Goal: Transaction & Acquisition: Purchase product/service

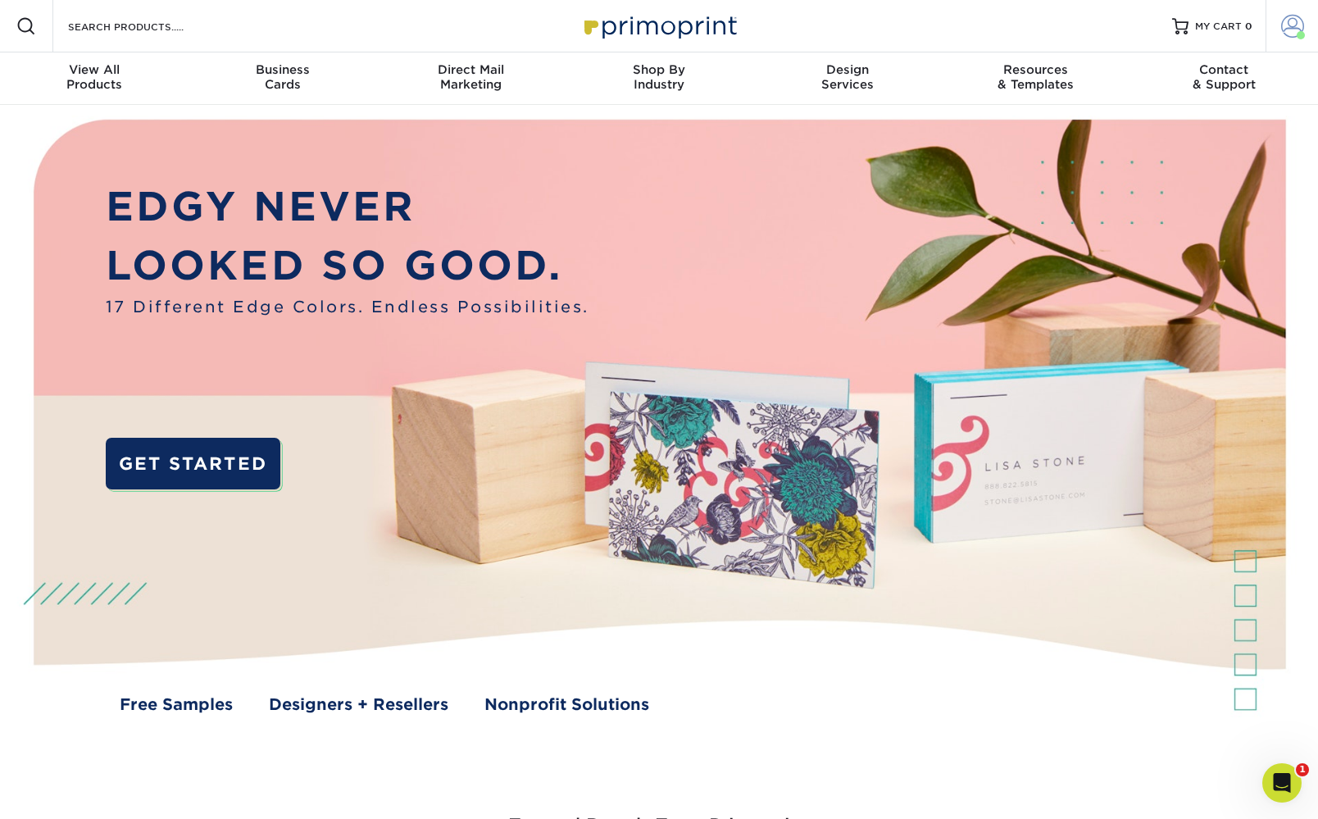
click at [1287, 26] on span at bounding box center [1292, 26] width 23 height 23
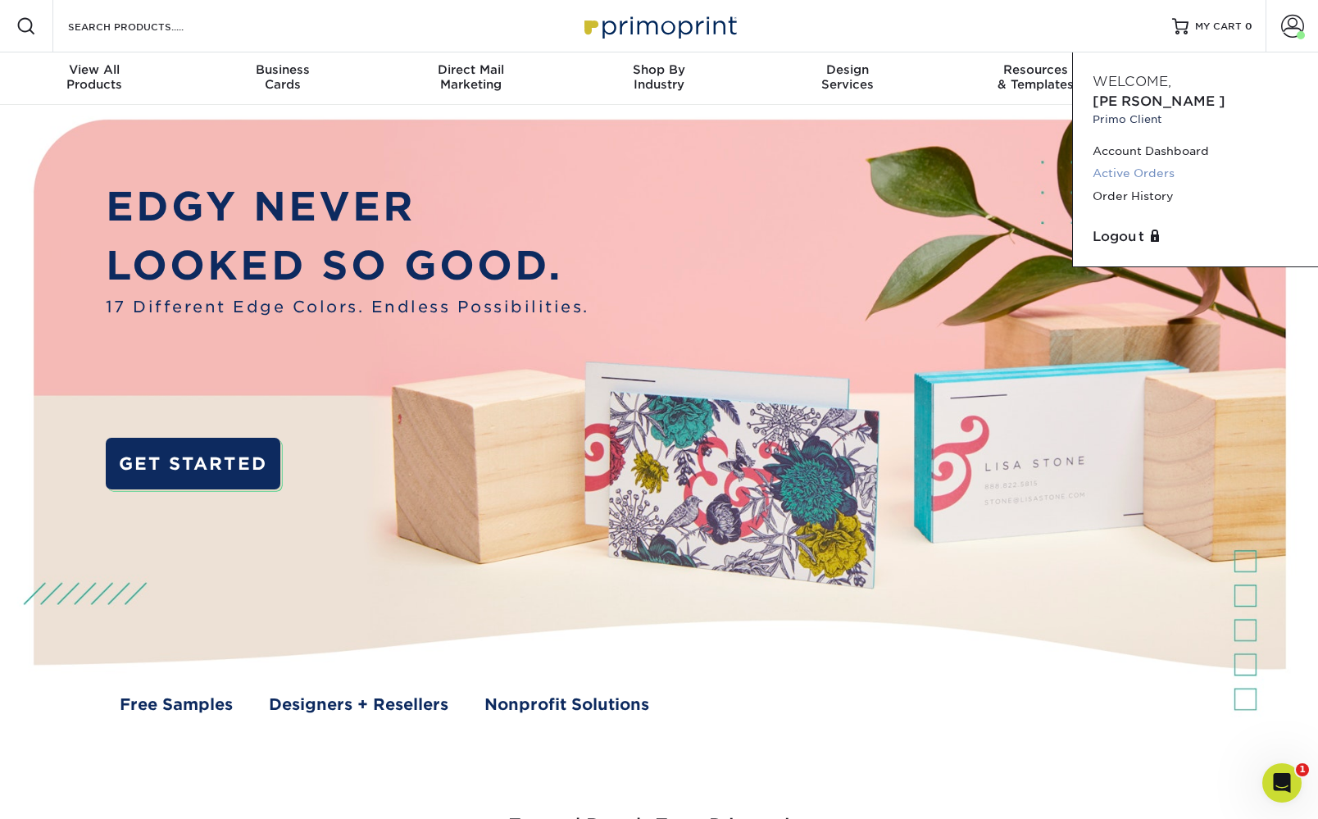
click at [1148, 162] on link "Active Orders" at bounding box center [1196, 173] width 206 height 22
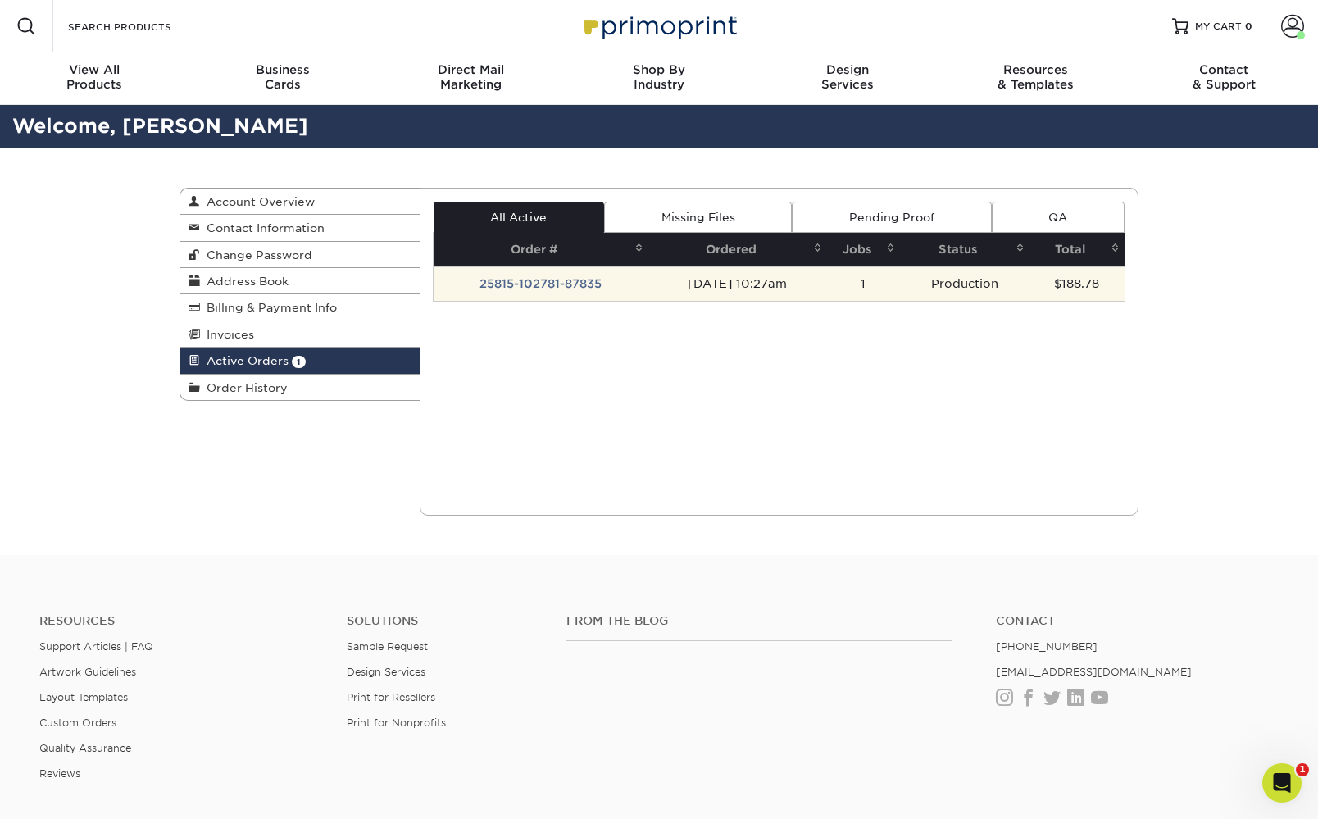
click at [516, 284] on td "25815-102781-87835" at bounding box center [541, 283] width 215 height 34
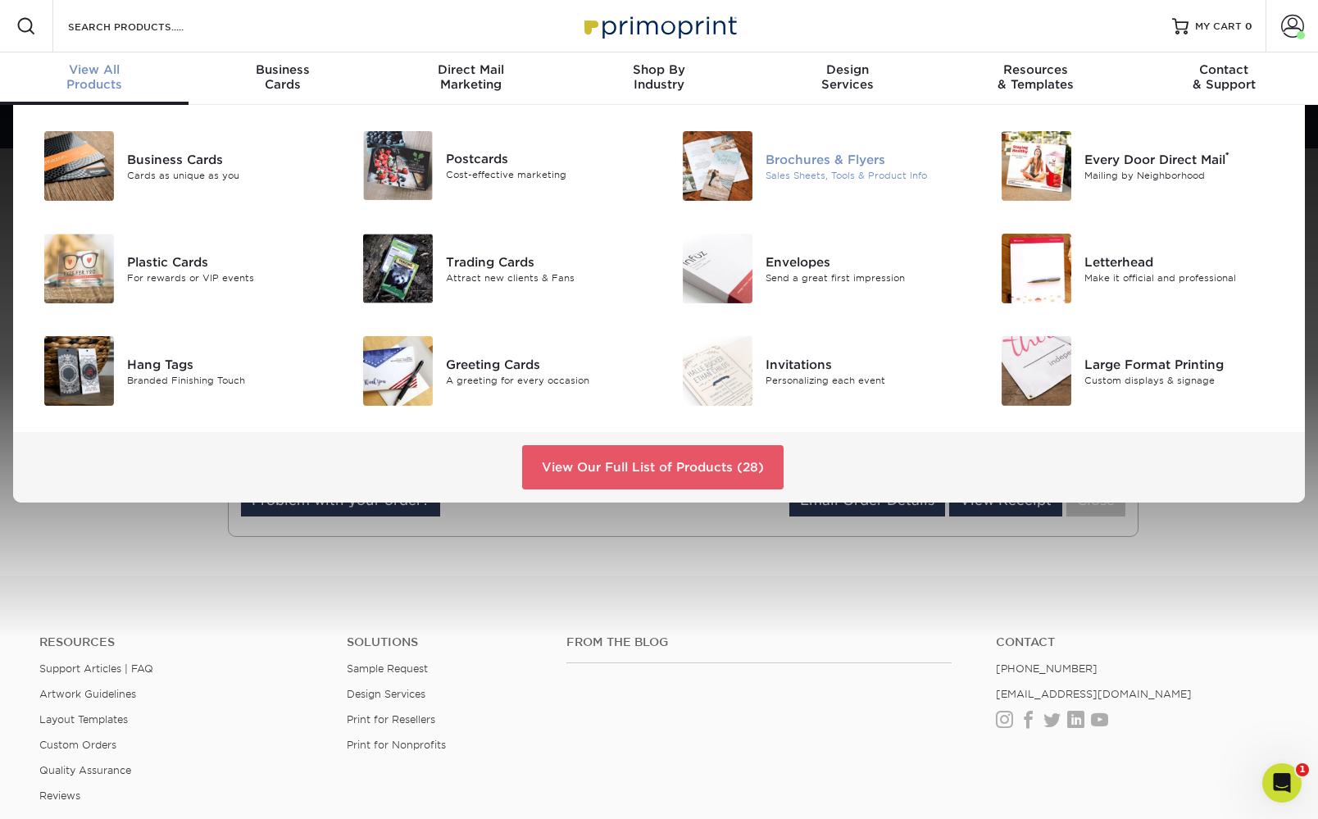
click at [791, 157] on div "Brochures & Flyers" at bounding box center [866, 159] width 201 height 18
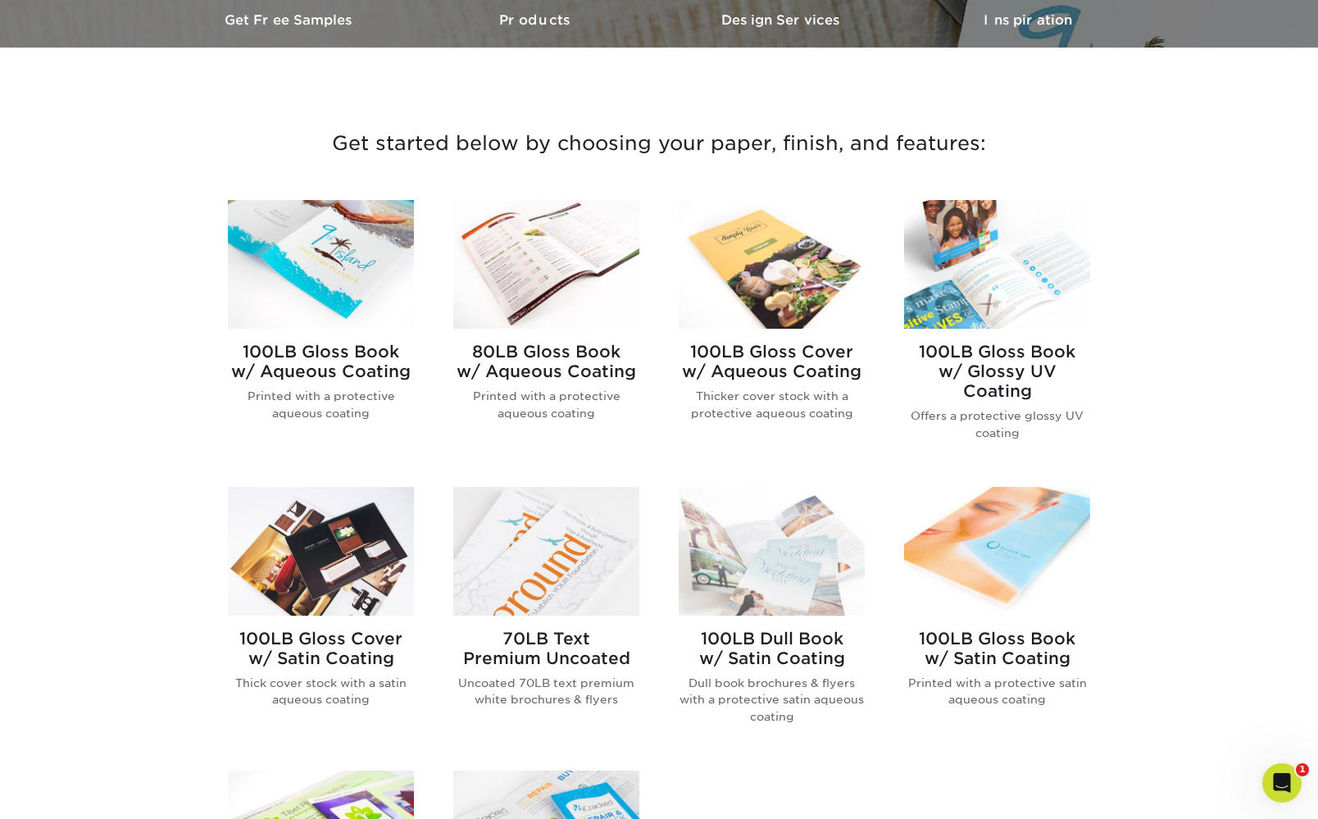
scroll to position [517, 0]
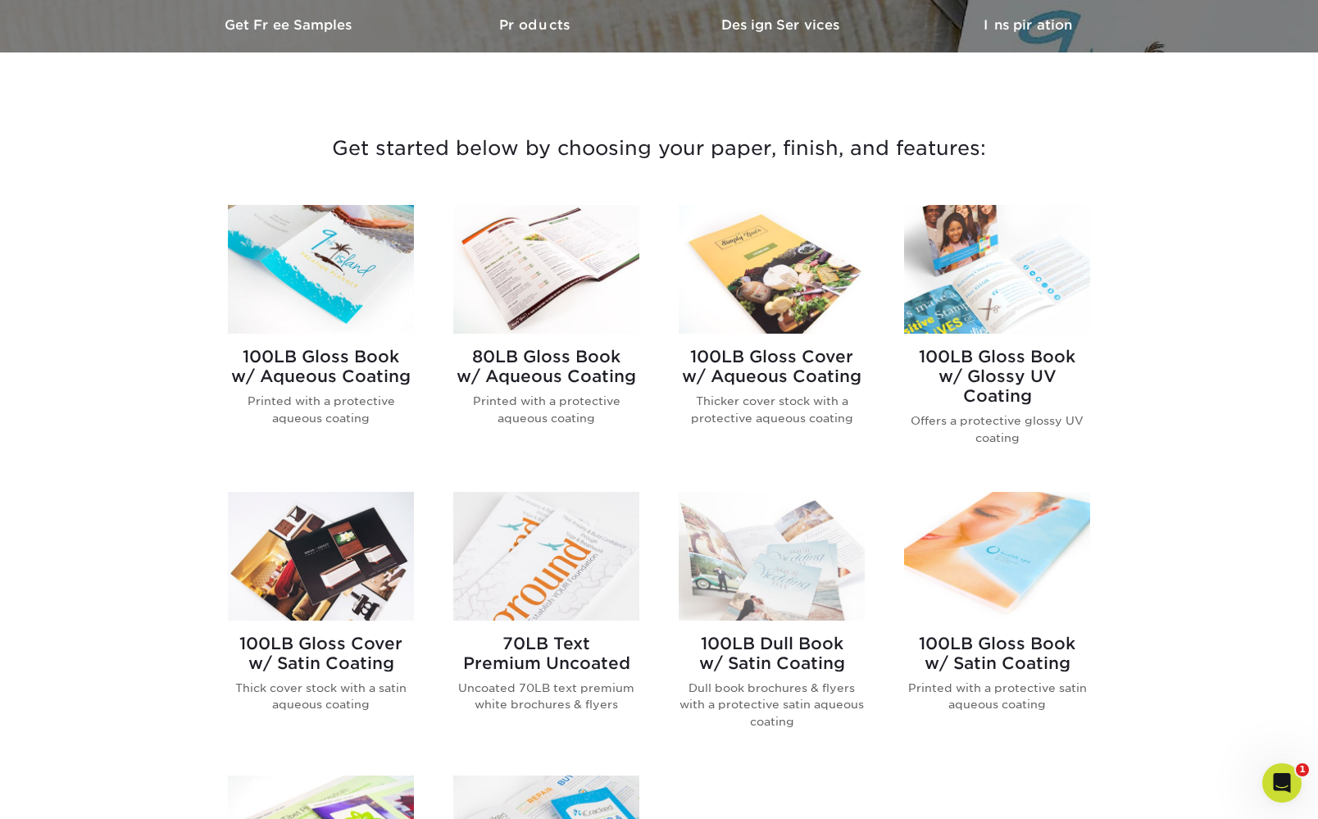
click at [742, 376] on h2 "100LB Gloss Cover w/ Aqueous Coating" at bounding box center [772, 366] width 186 height 39
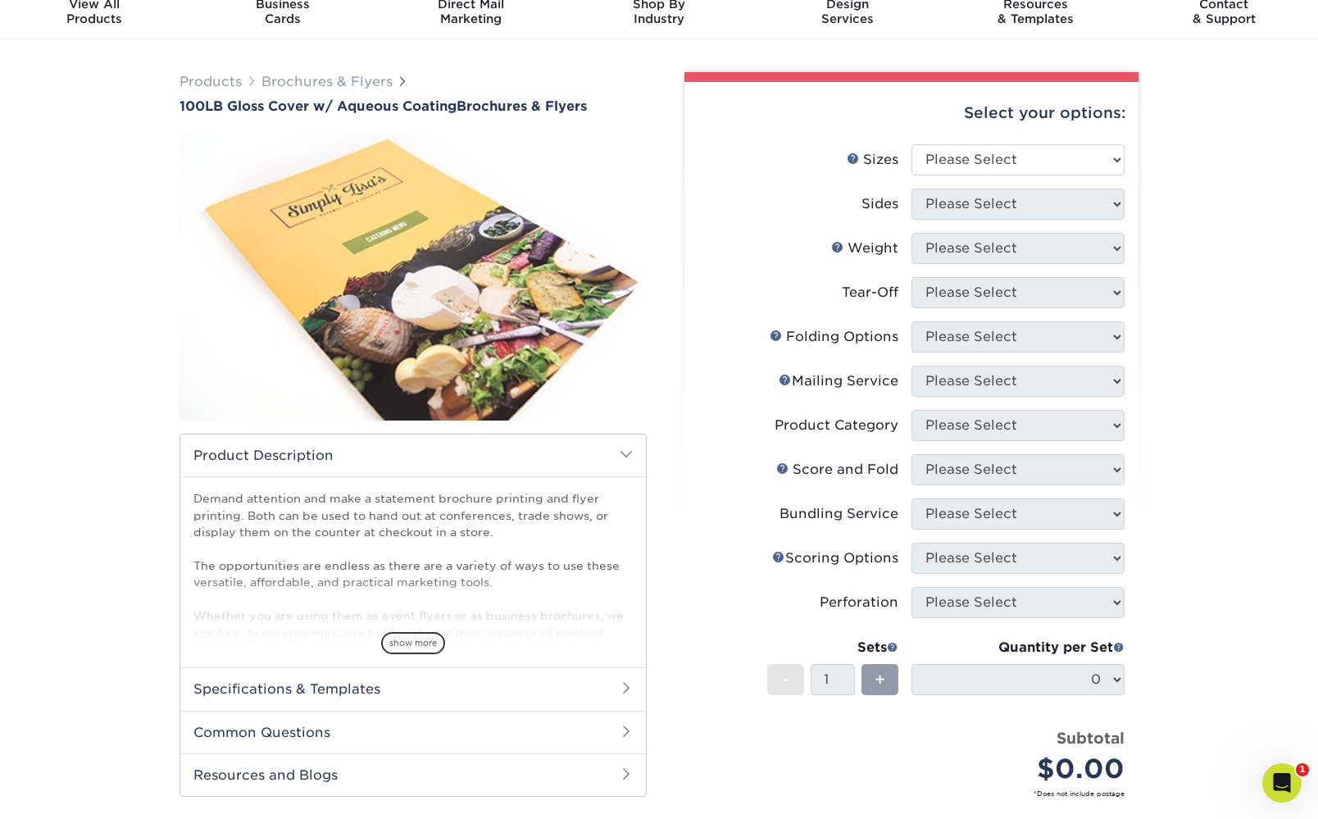
scroll to position [56, 0]
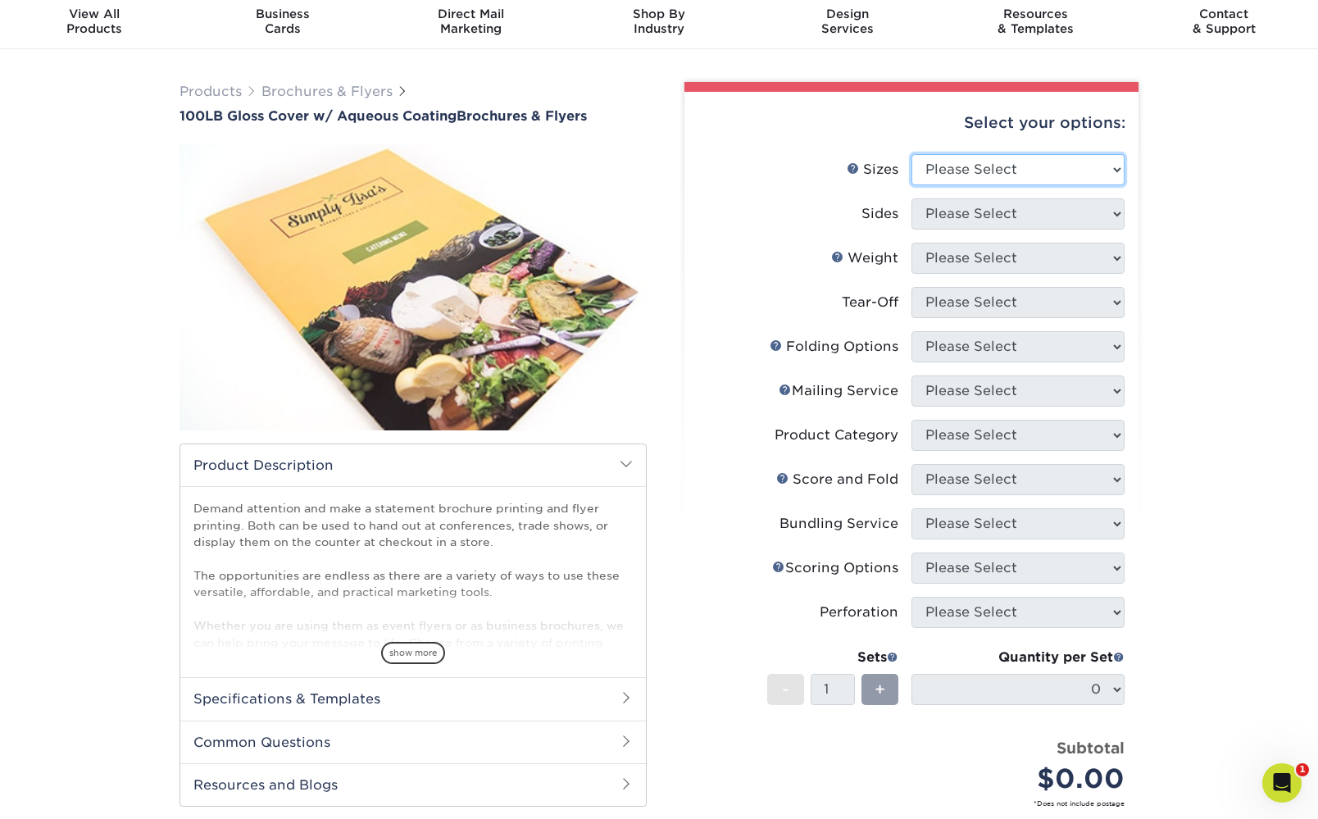
select select "8.50x11.00"
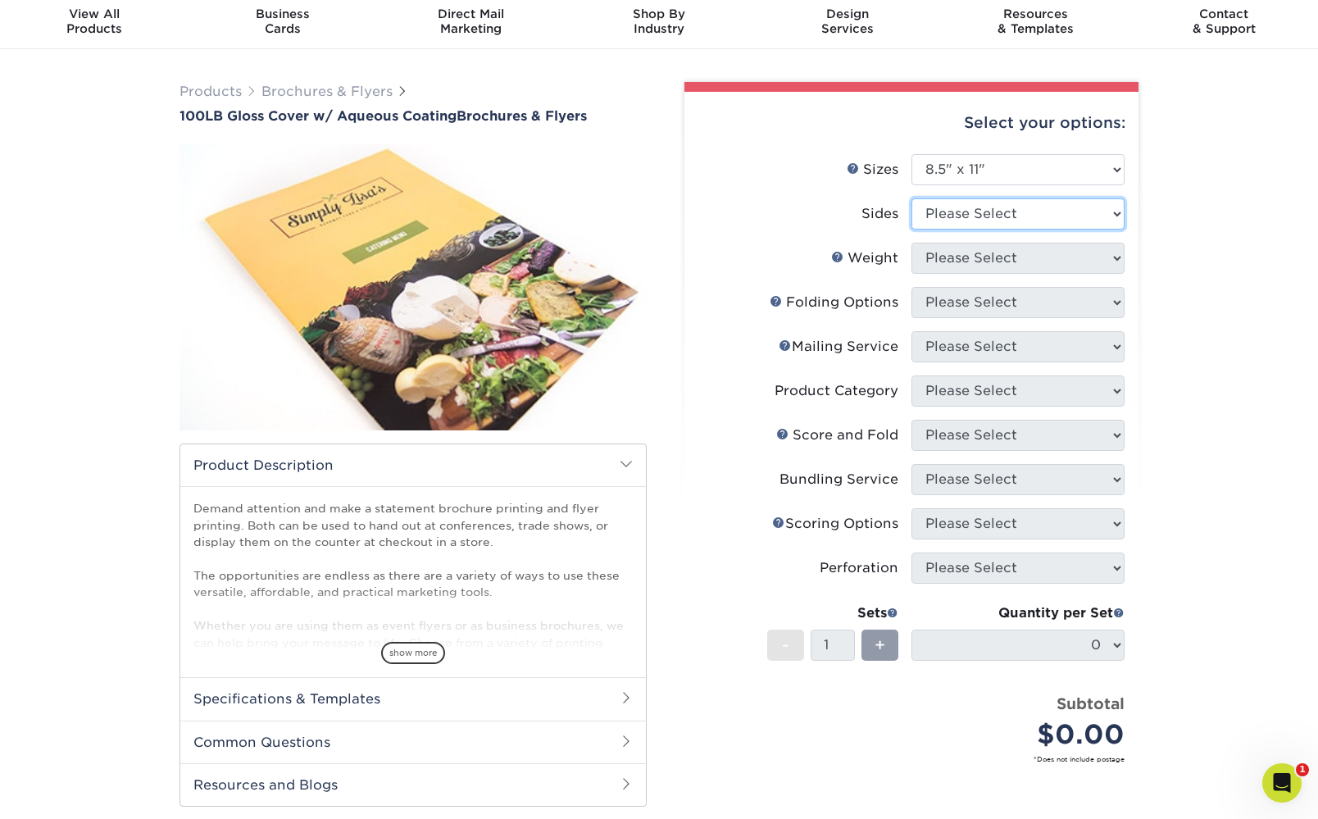
select select "13abbda7-1d64-4f25-8bb2-c179b224825d"
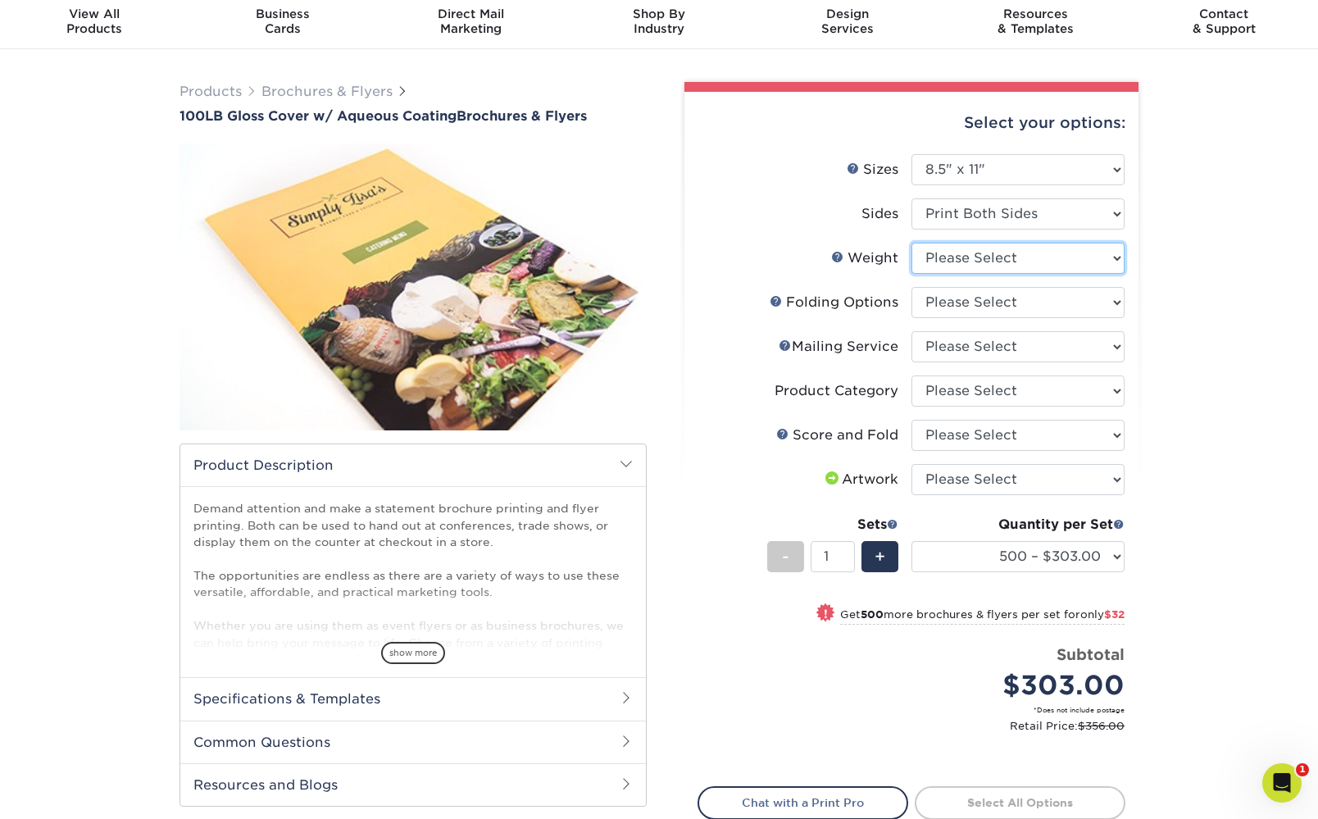
select select "100LB"
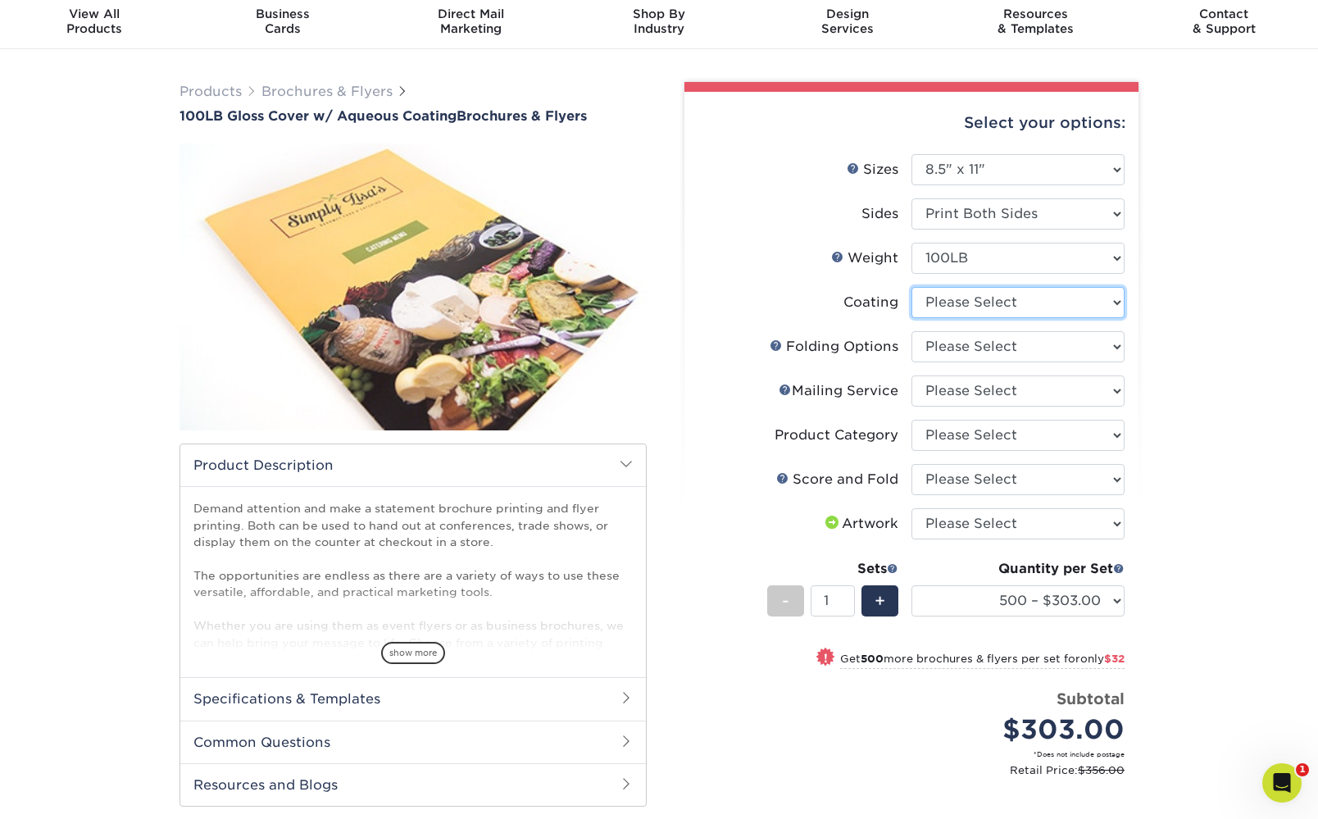
select select "d41dab50-ff65-4f4f-bb17-2afe4d36ae33"
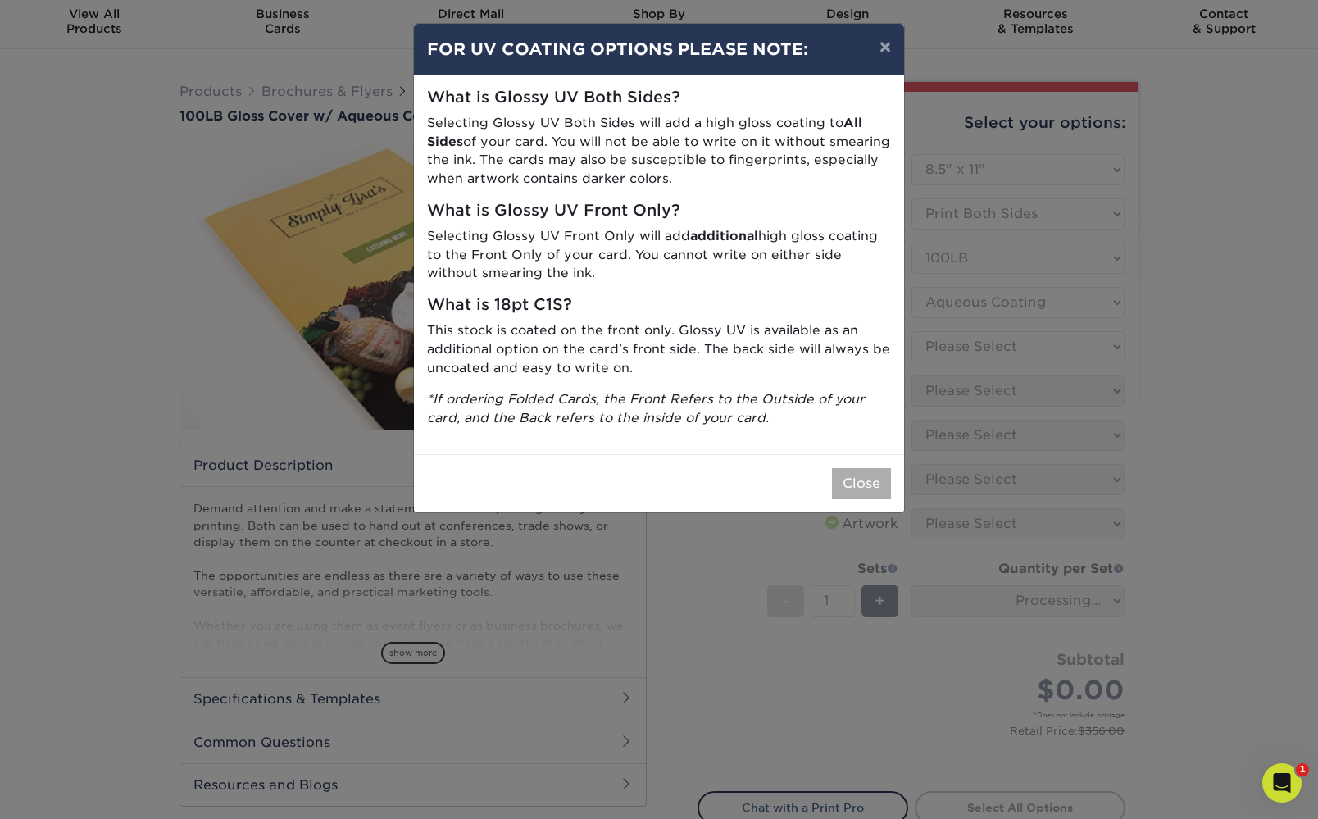
click at [857, 476] on button "Close" at bounding box center [861, 483] width 59 height 31
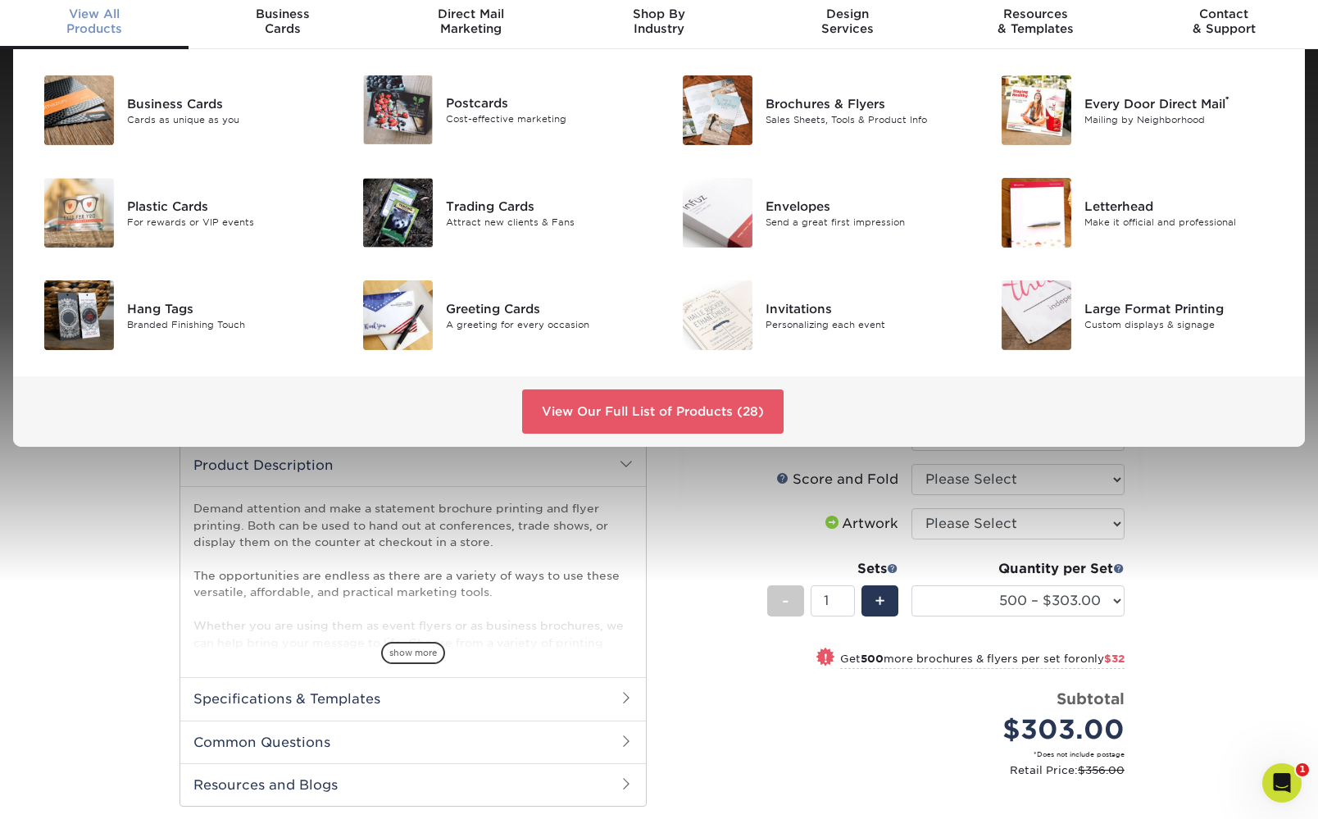
scroll to position [49, 0]
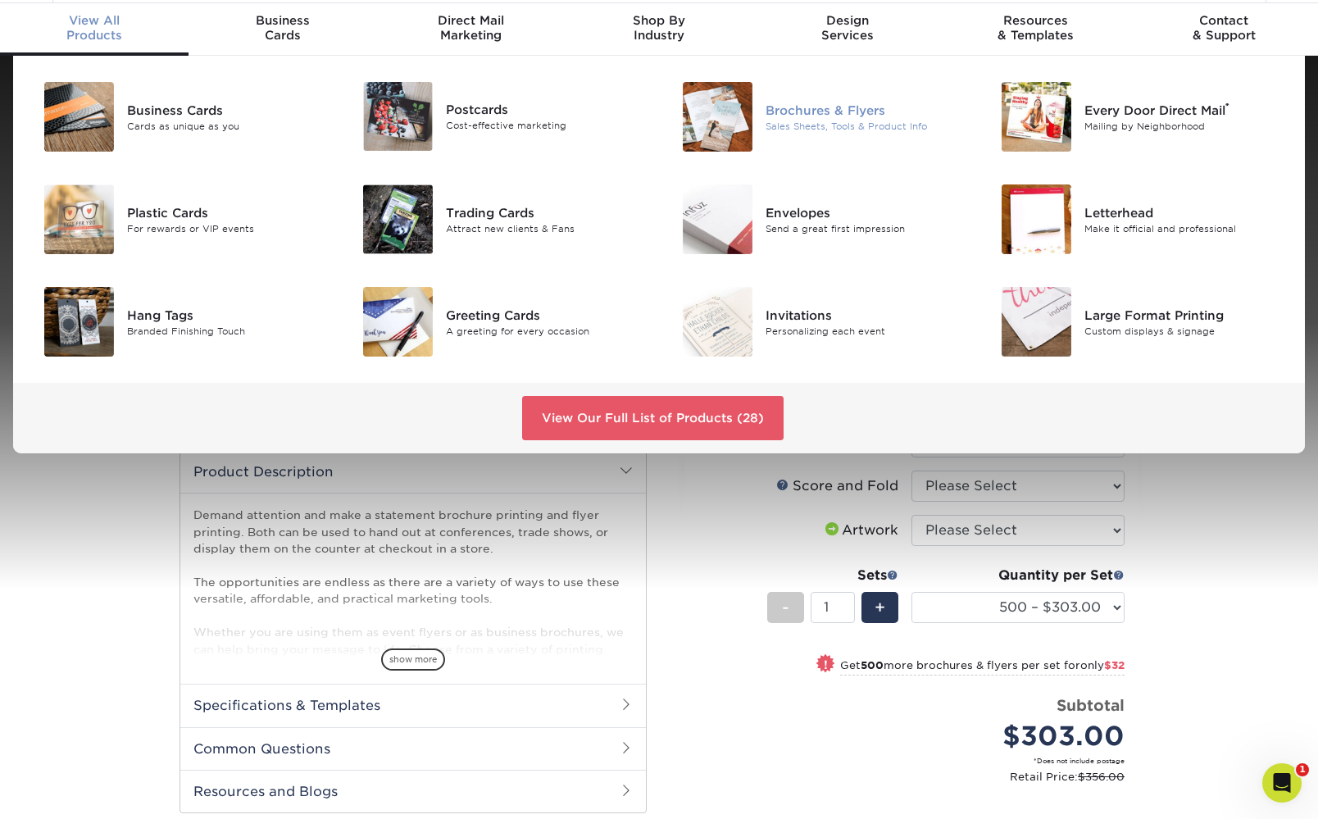
click at [803, 108] on div "Brochures & Flyers" at bounding box center [866, 110] width 201 height 18
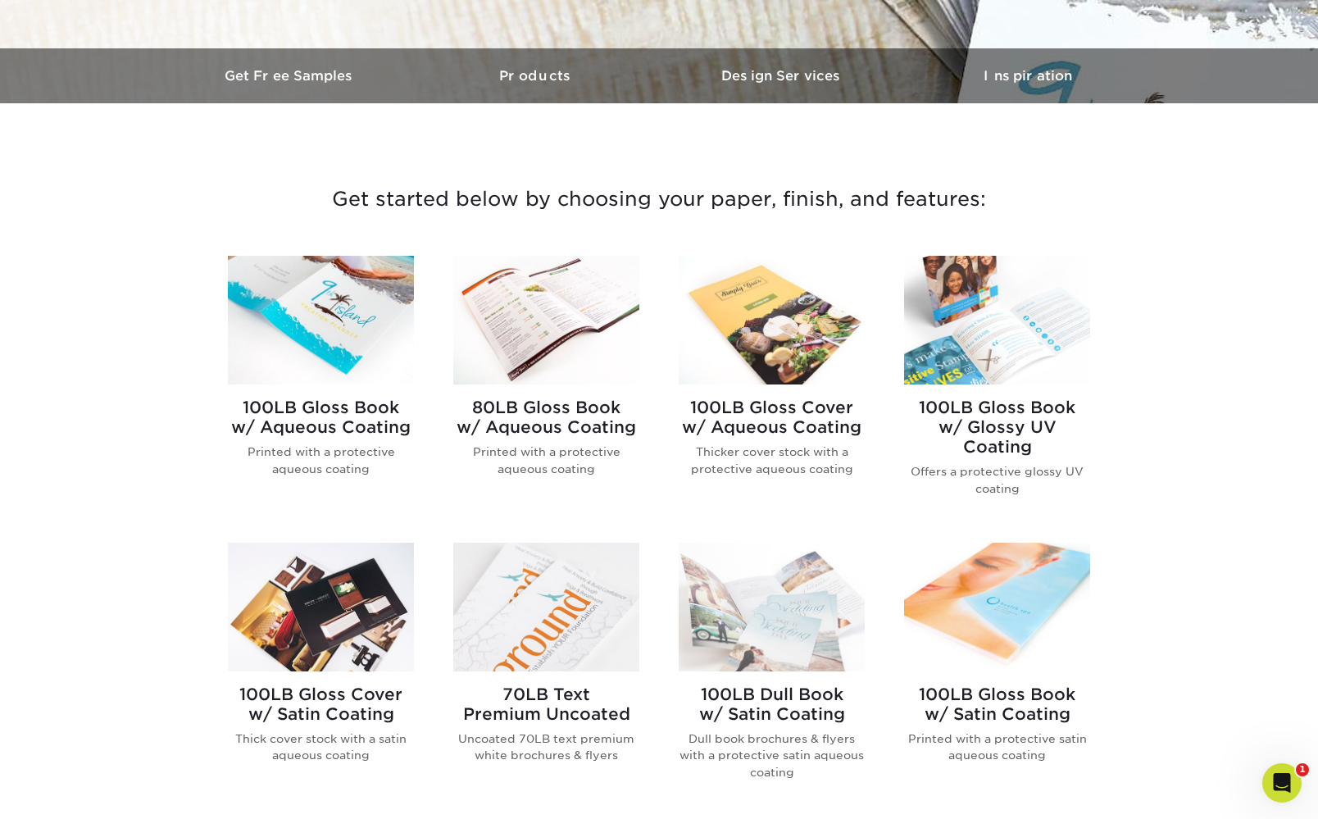
scroll to position [469, 0]
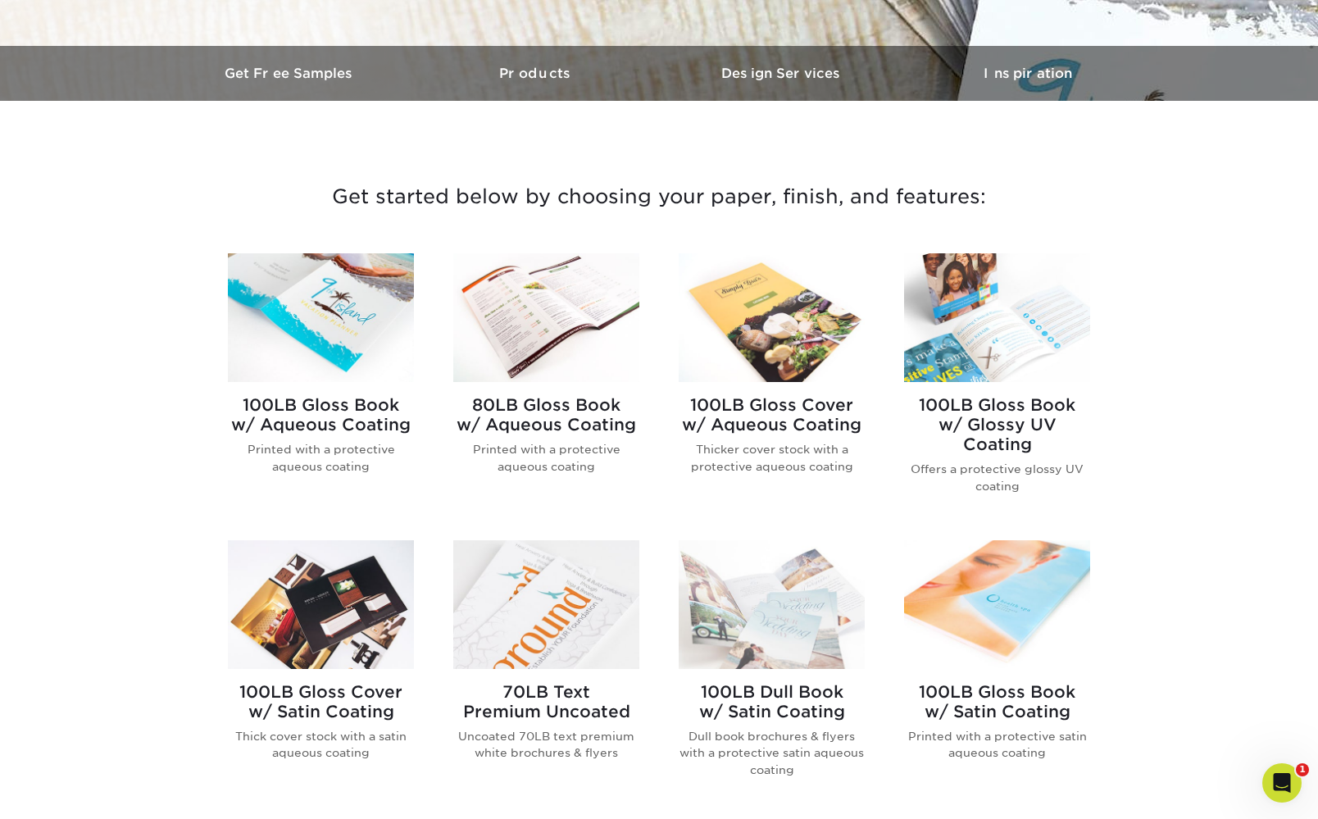
click at [333, 427] on h2 "100LB Gloss Book w/ Aqueous Coating" at bounding box center [321, 414] width 186 height 39
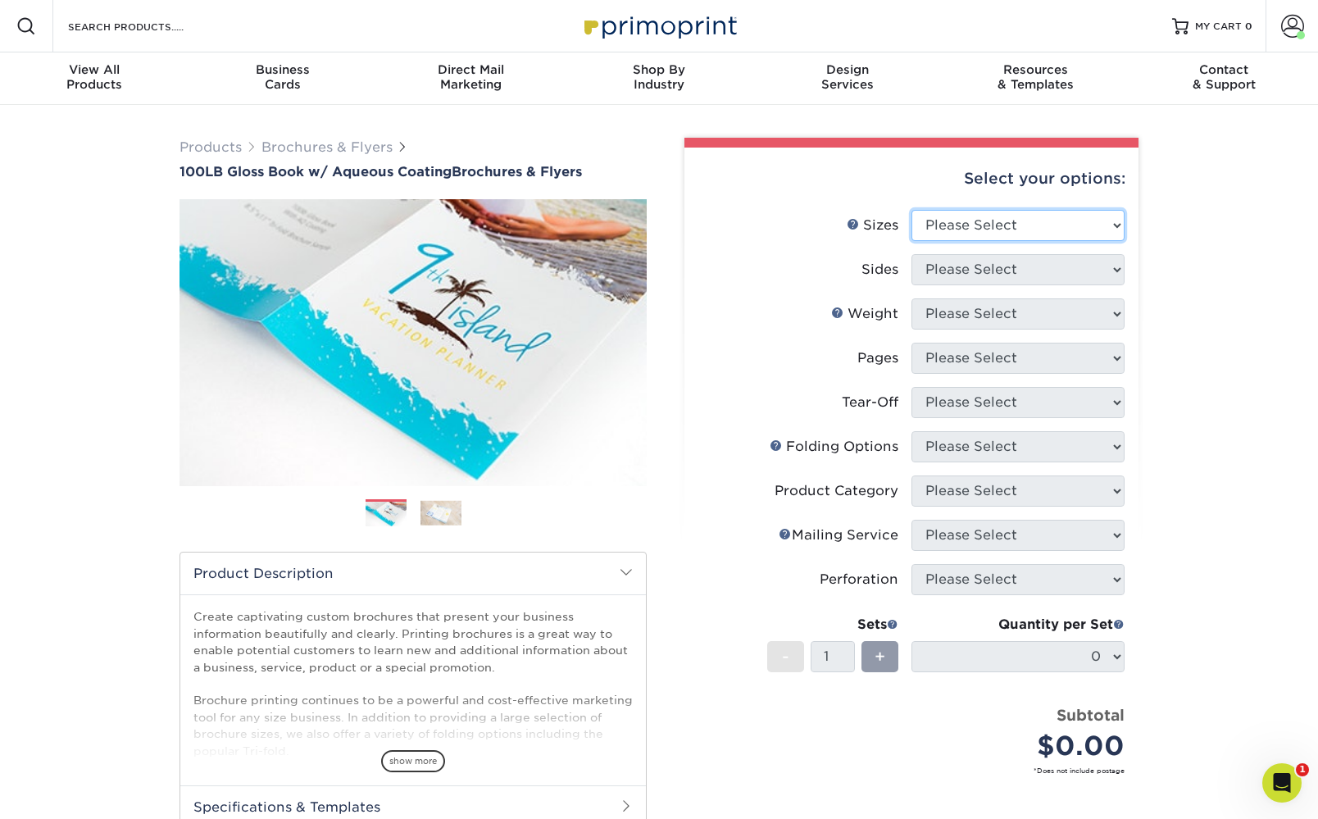
select select "8.50x11.00"
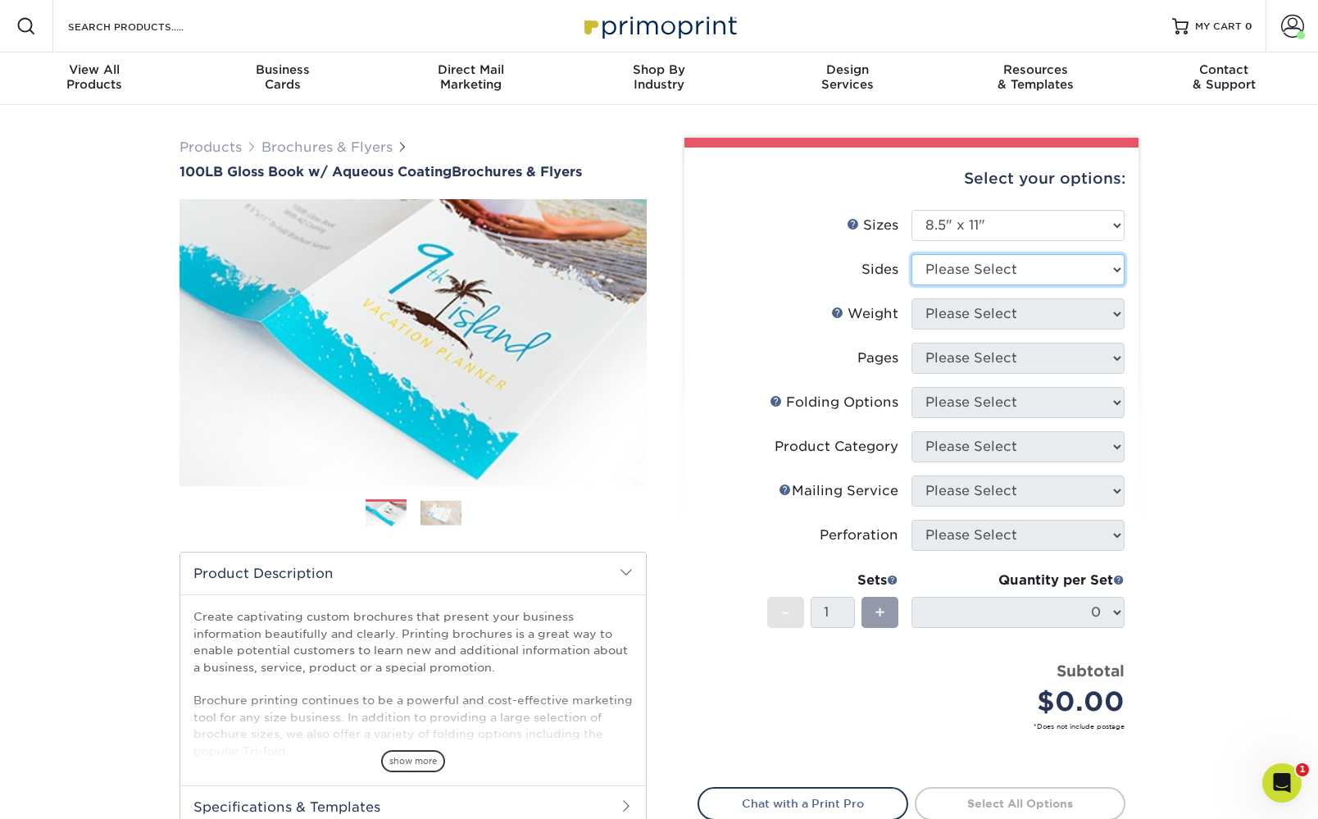
select select "13abbda7-1d64-4f25-8bb2-c179b224825d"
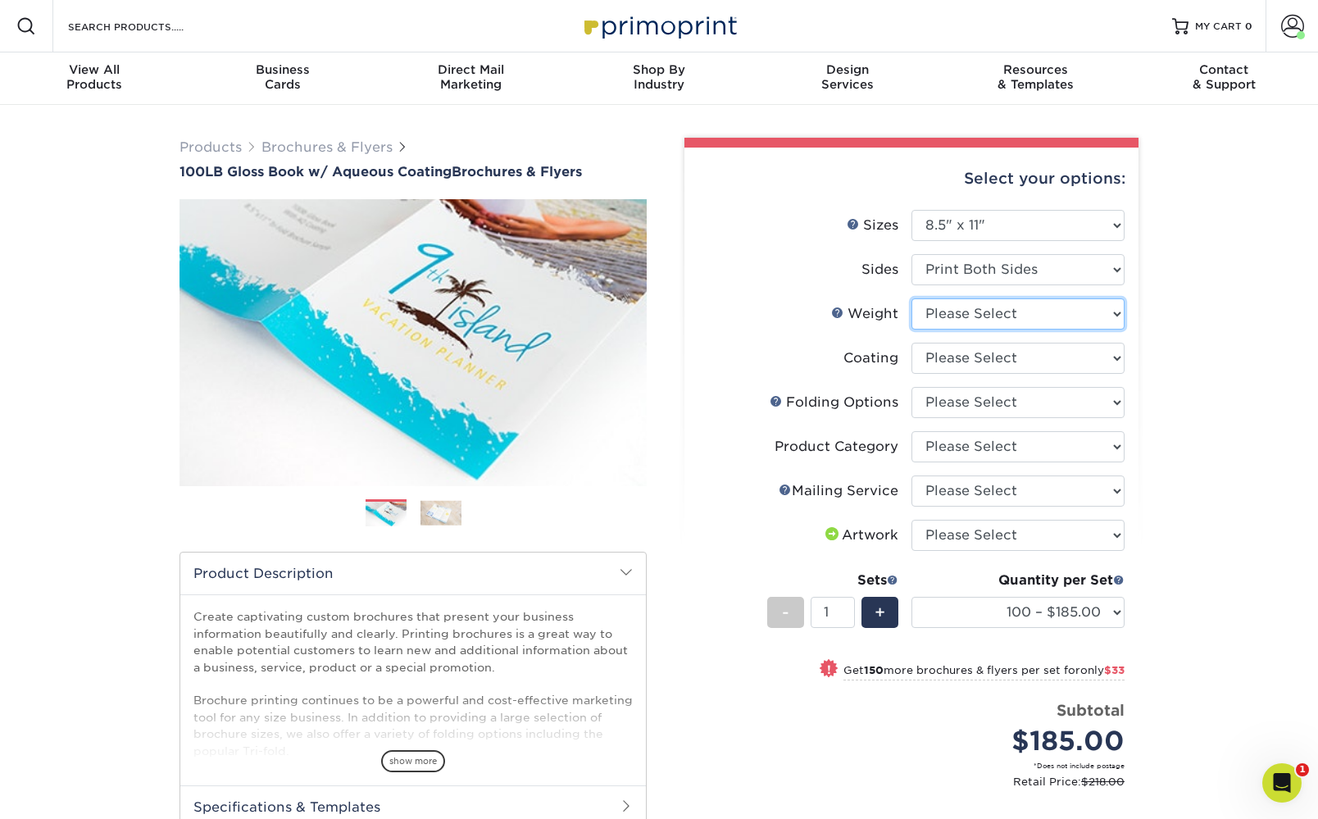
select select "100LB"
select select "d41dab50-ff65-4f4f-bb17-2afe4d36ae33"
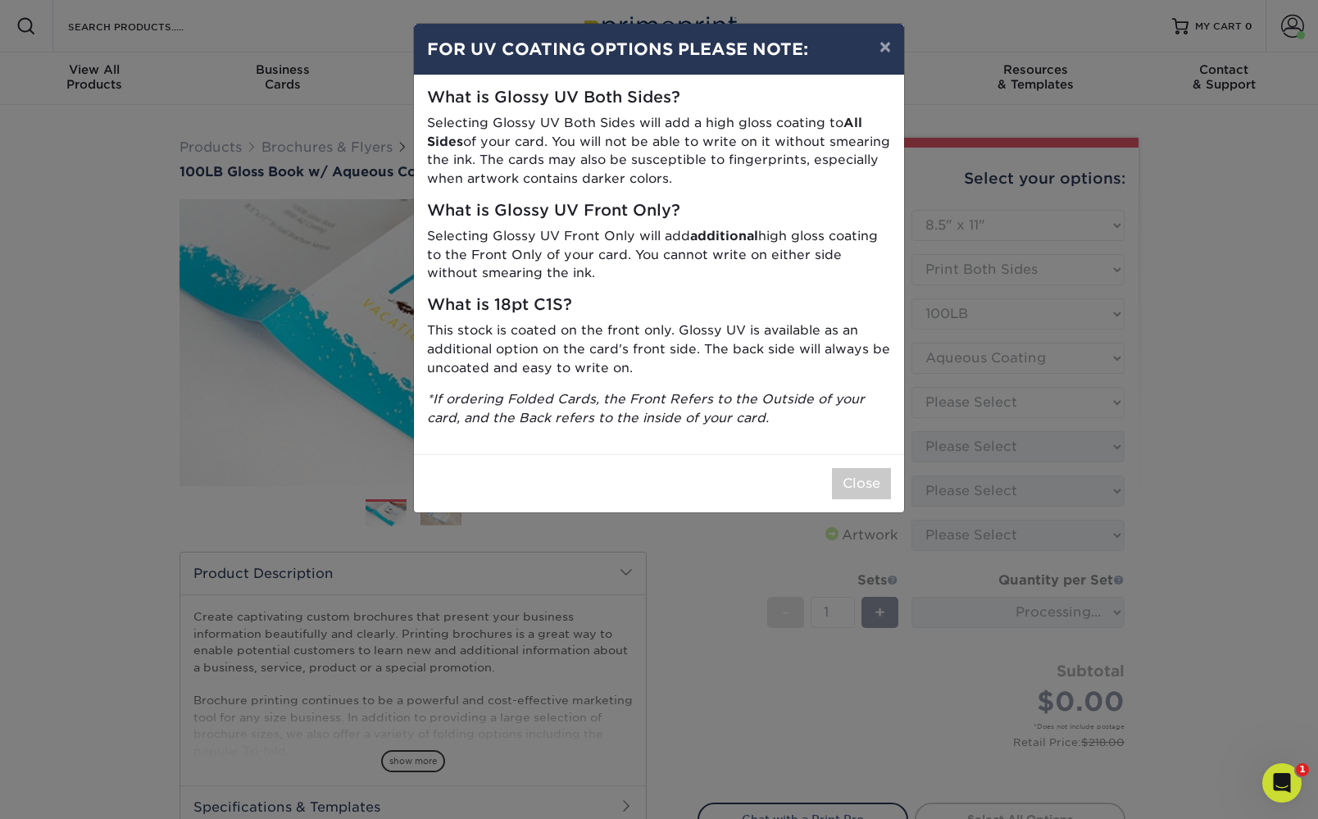
click at [865, 471] on button "Close" at bounding box center [861, 483] width 59 height 31
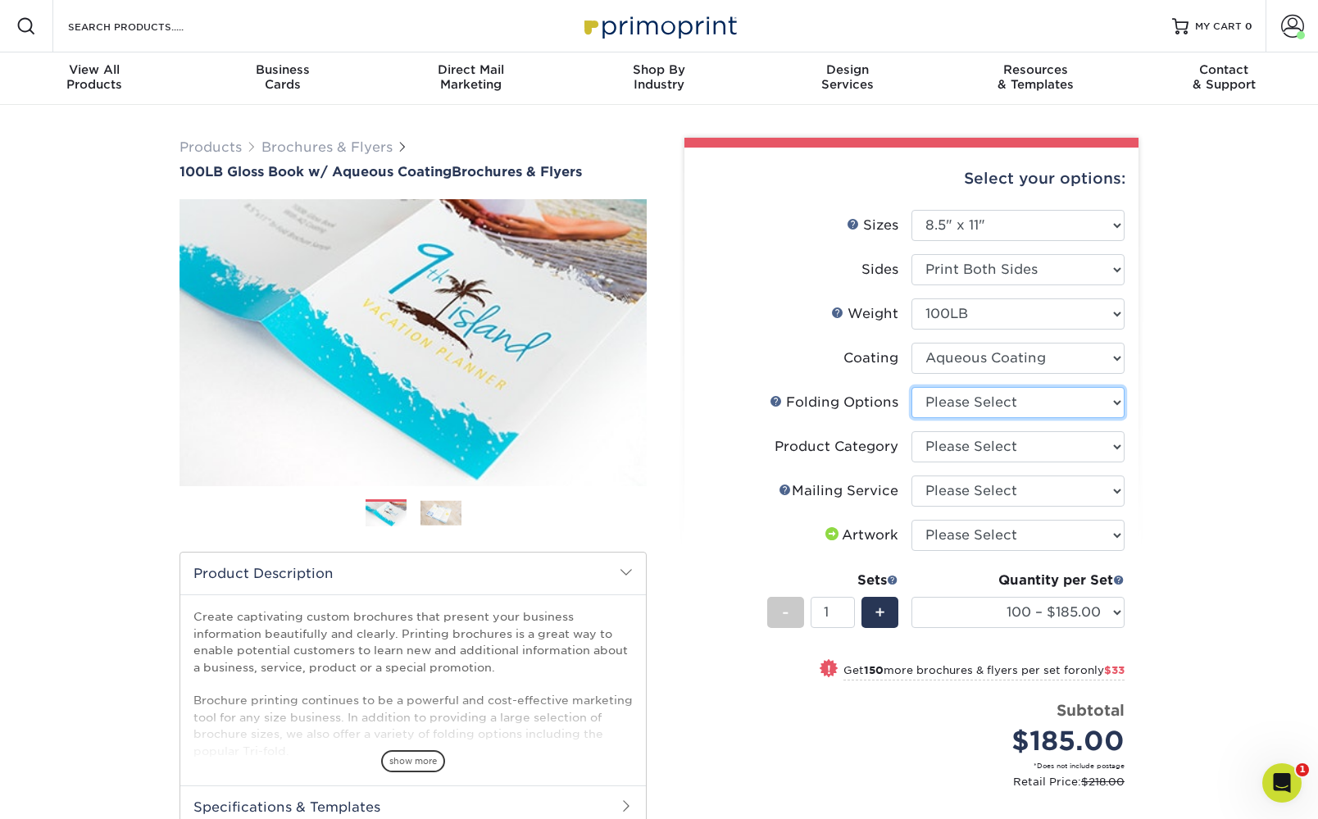
select select "beabd50a-9461-4c61-85af-315242fc817b"
select select "1a668080-6b7c-4174-b399-2c3833b27ef4"
select select "3e5e9bdd-d78a-4c28-a41d-fe1407925ca6"
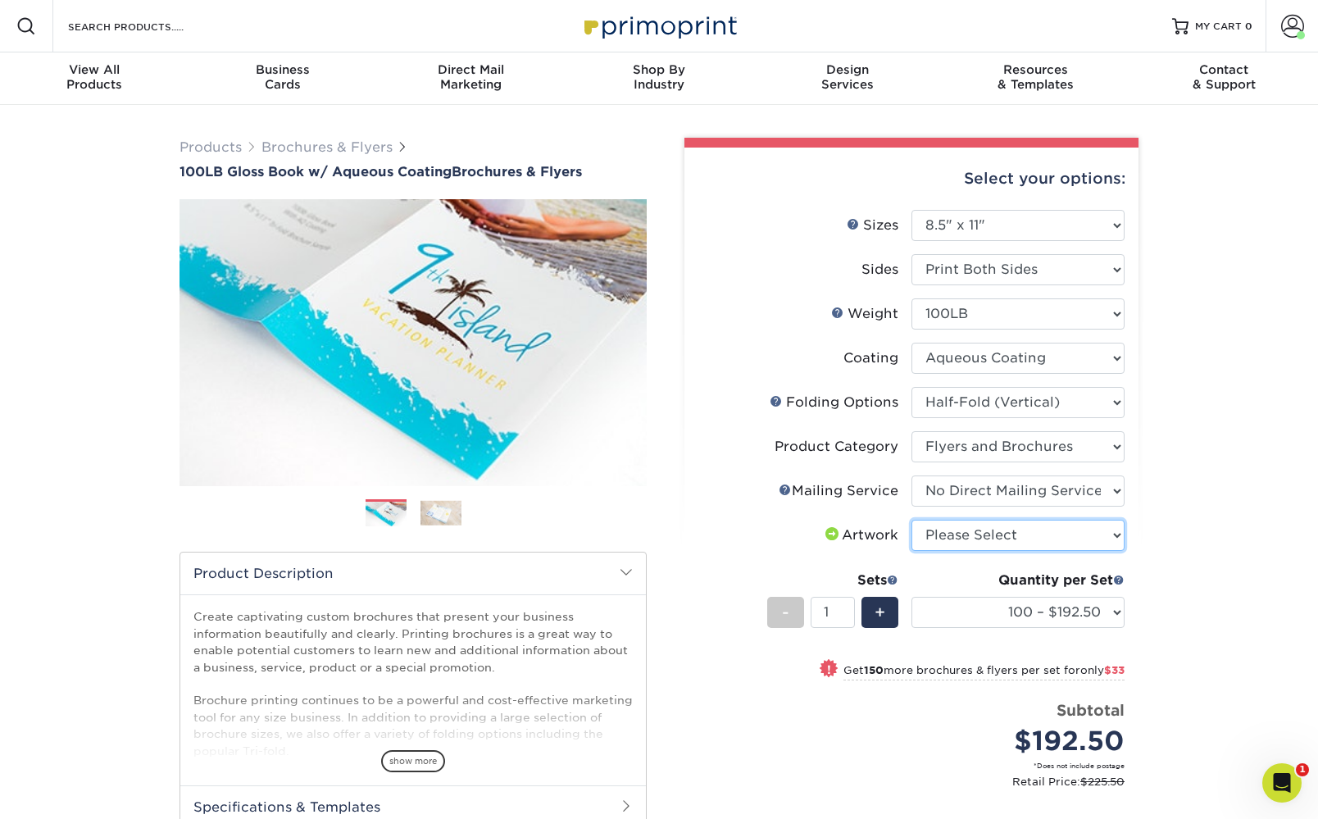
select select "upload"
select select "5000 – $541.75"
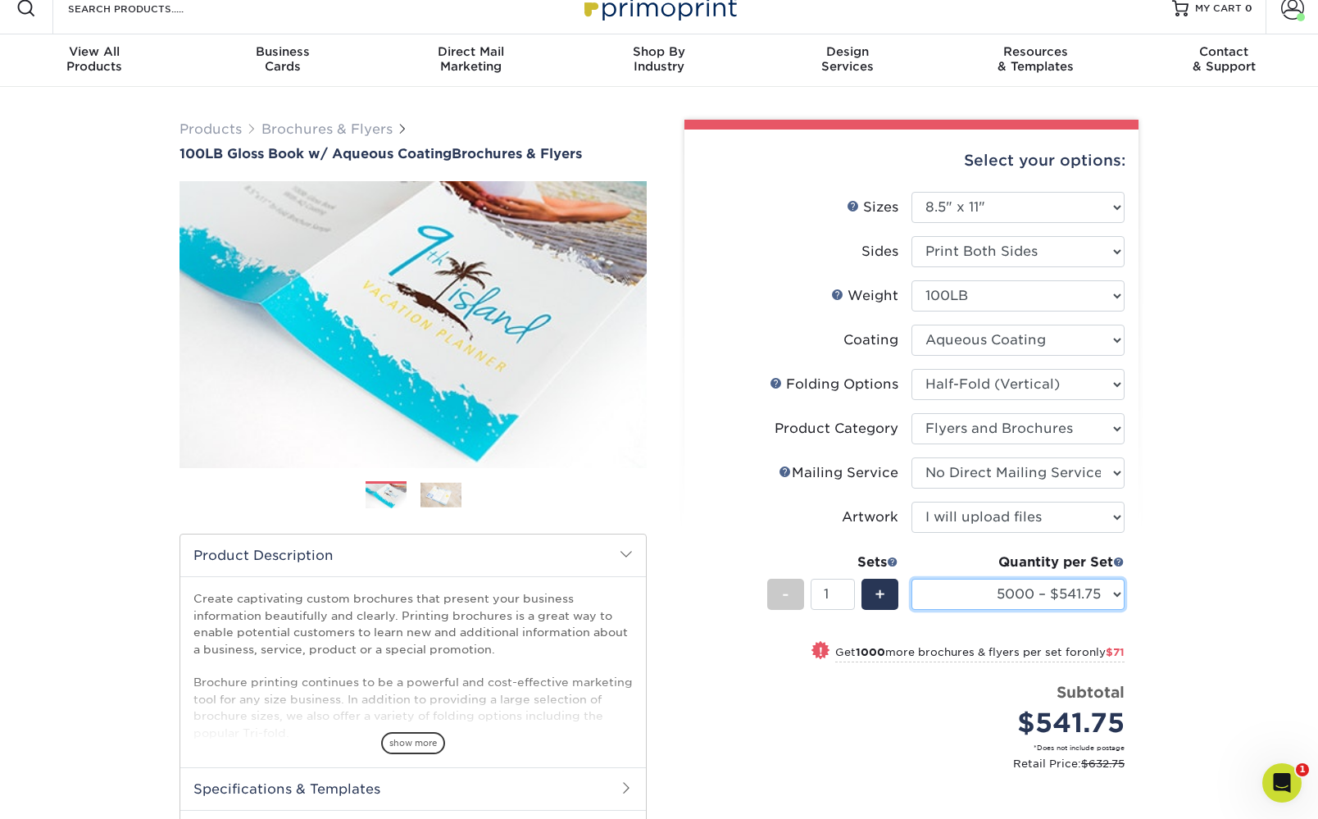
scroll to position [19, 0]
click at [439, 497] on img at bounding box center [441, 493] width 41 height 25
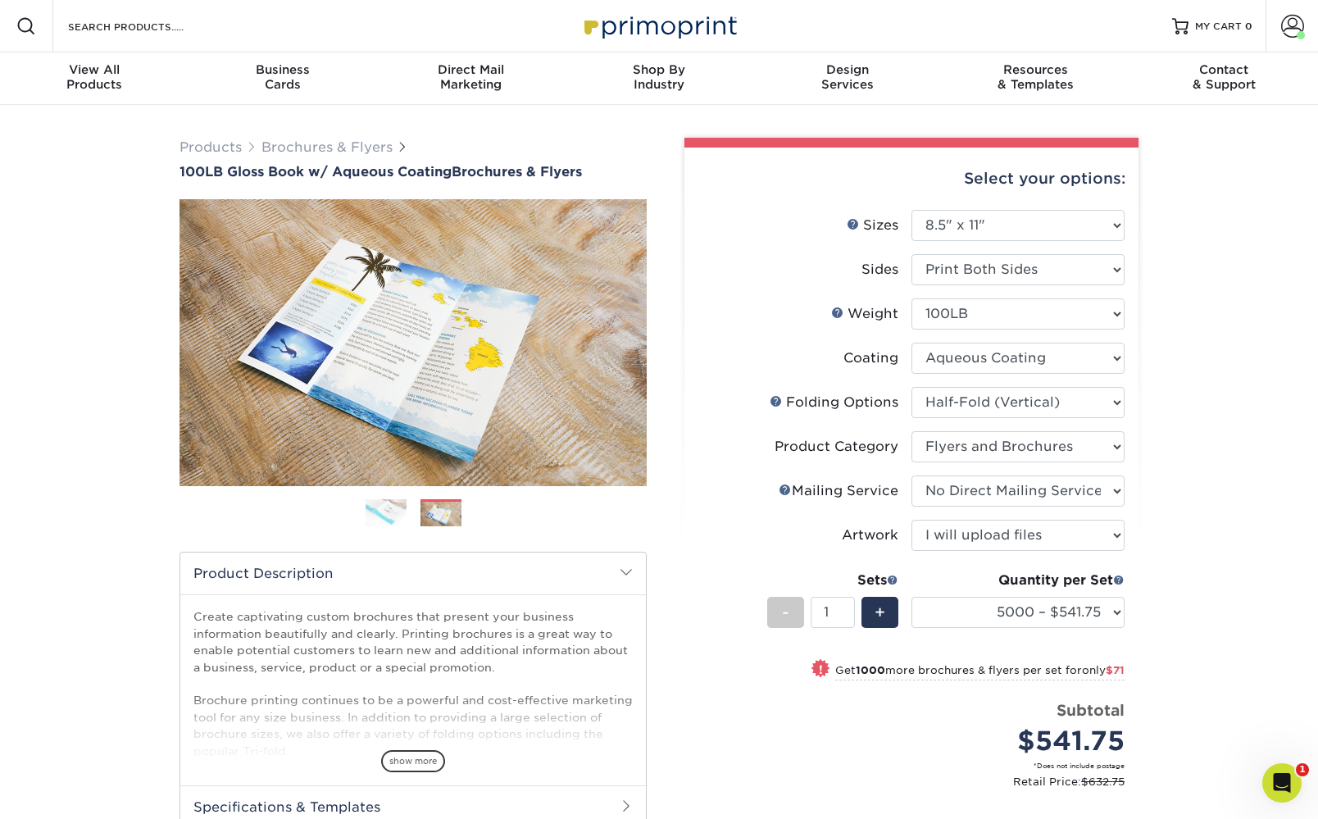
scroll to position [0, 0]
click at [291, 143] on link "Brochures & Flyers" at bounding box center [327, 147] width 131 height 16
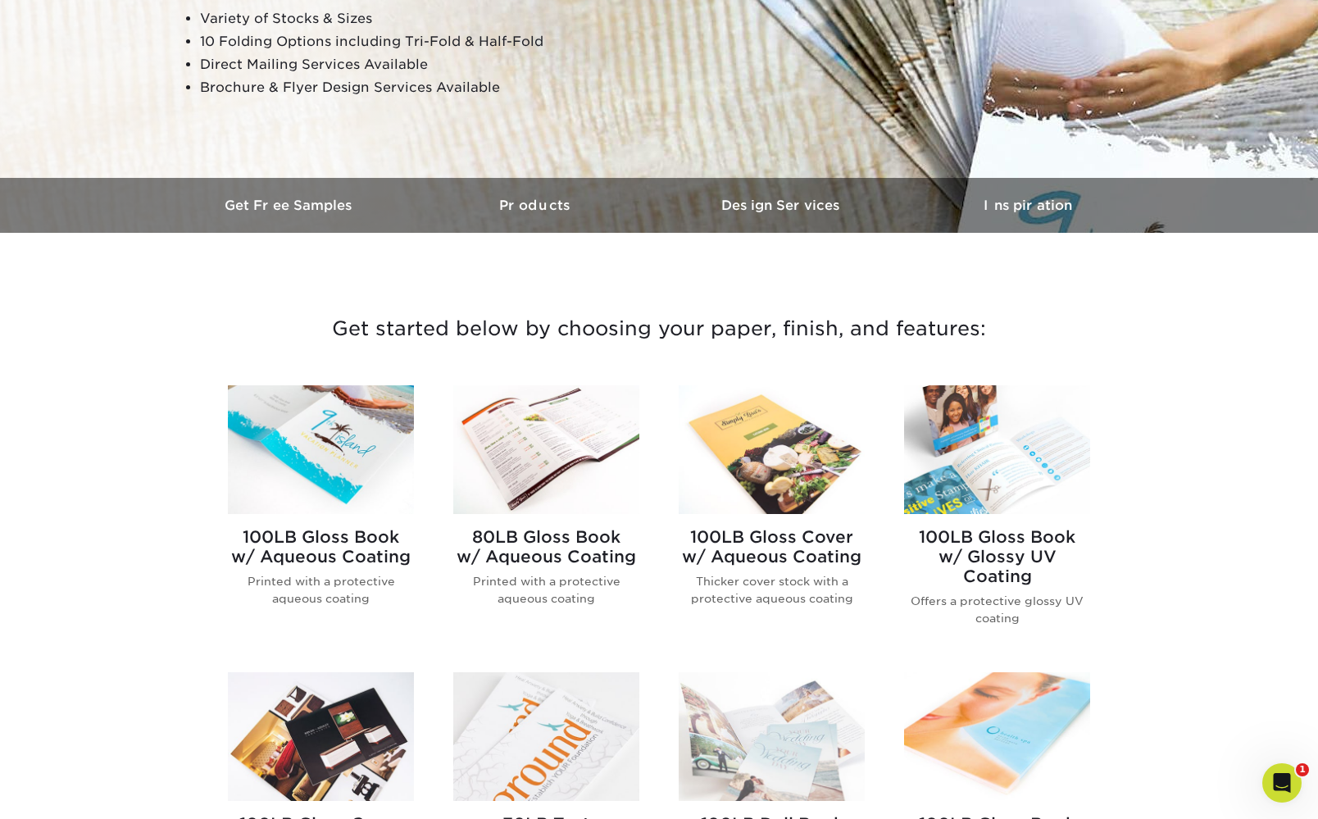
scroll to position [339, 0]
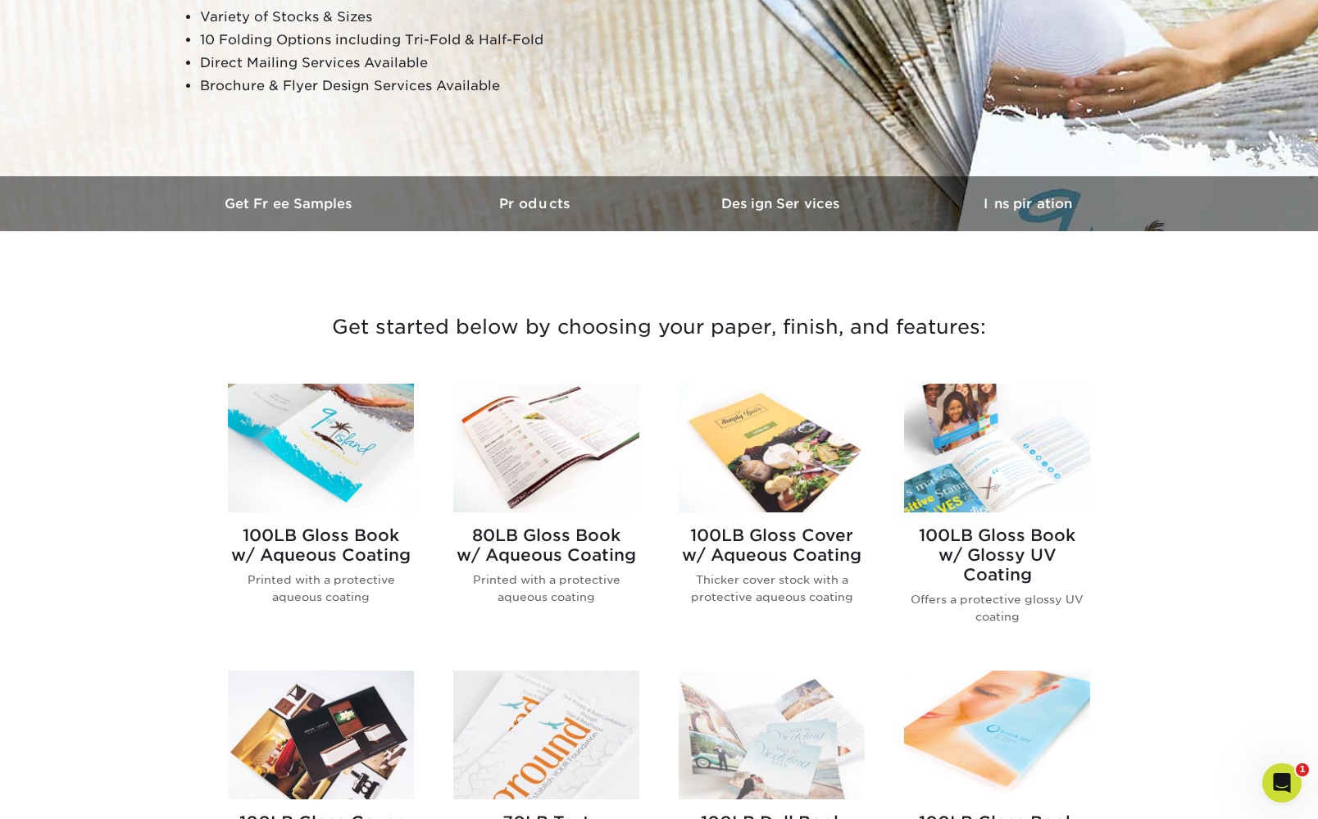
click at [752, 550] on h2 "100LB Gloss Cover w/ Aqueous Coating" at bounding box center [772, 544] width 186 height 39
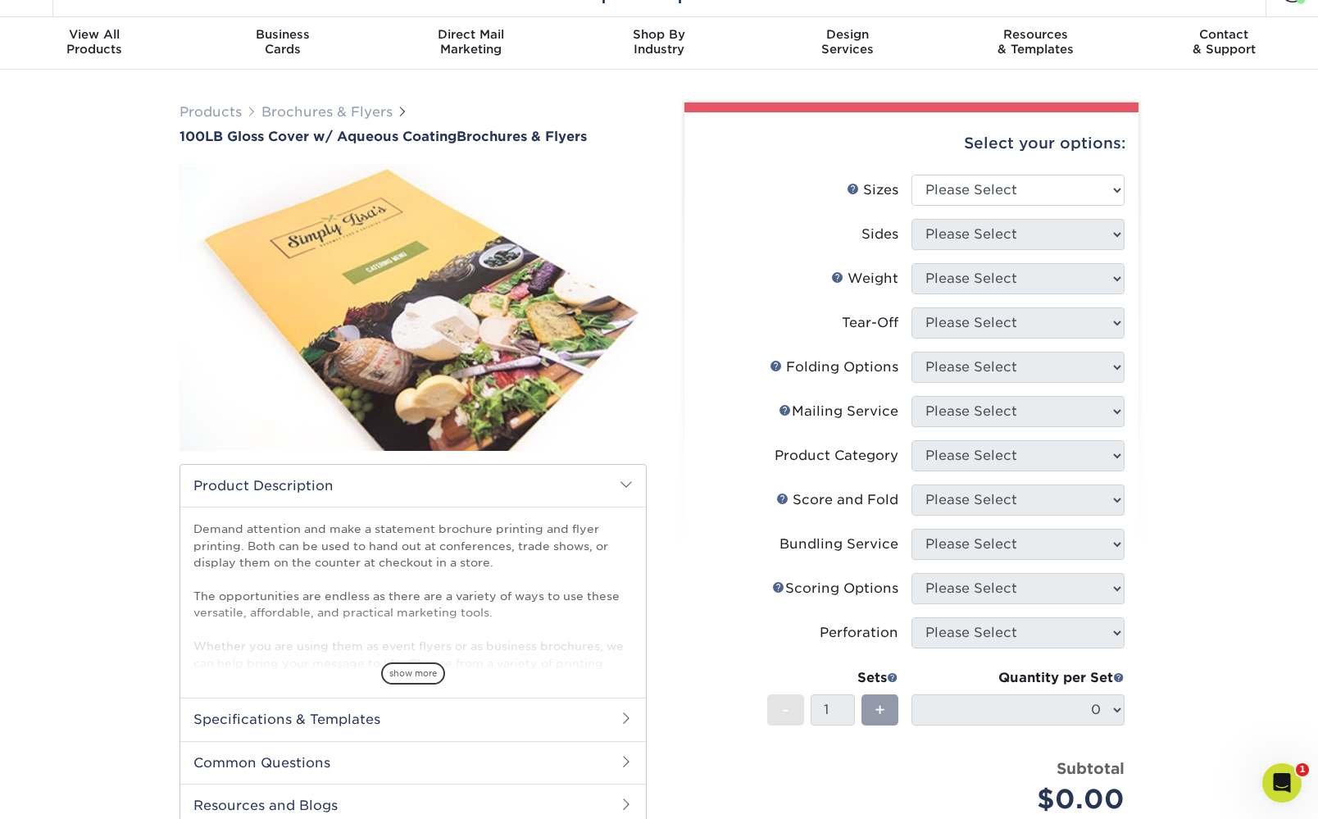
scroll to position [34, 0]
click at [409, 670] on span "show more" at bounding box center [413, 674] width 64 height 22
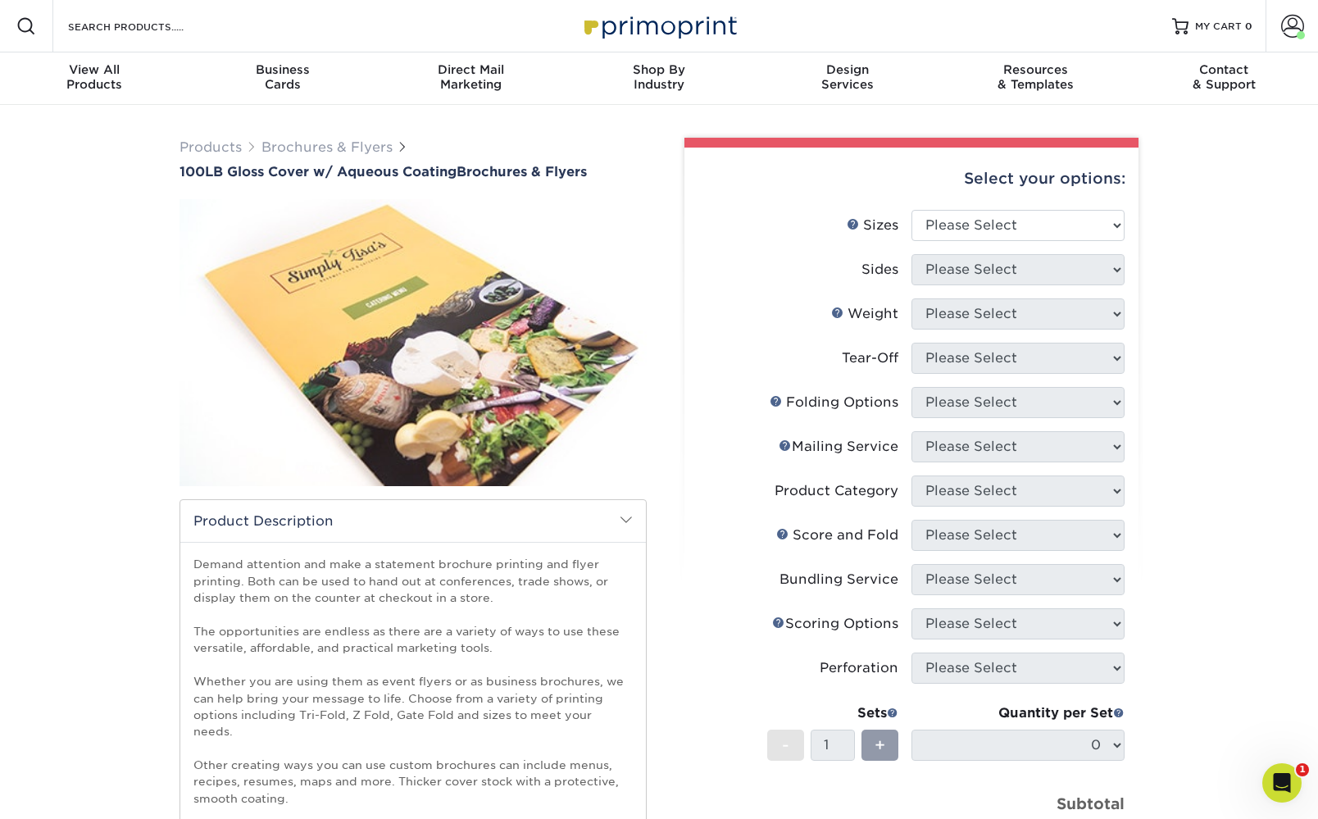
scroll to position [0, 0]
select select "8.50x11.00"
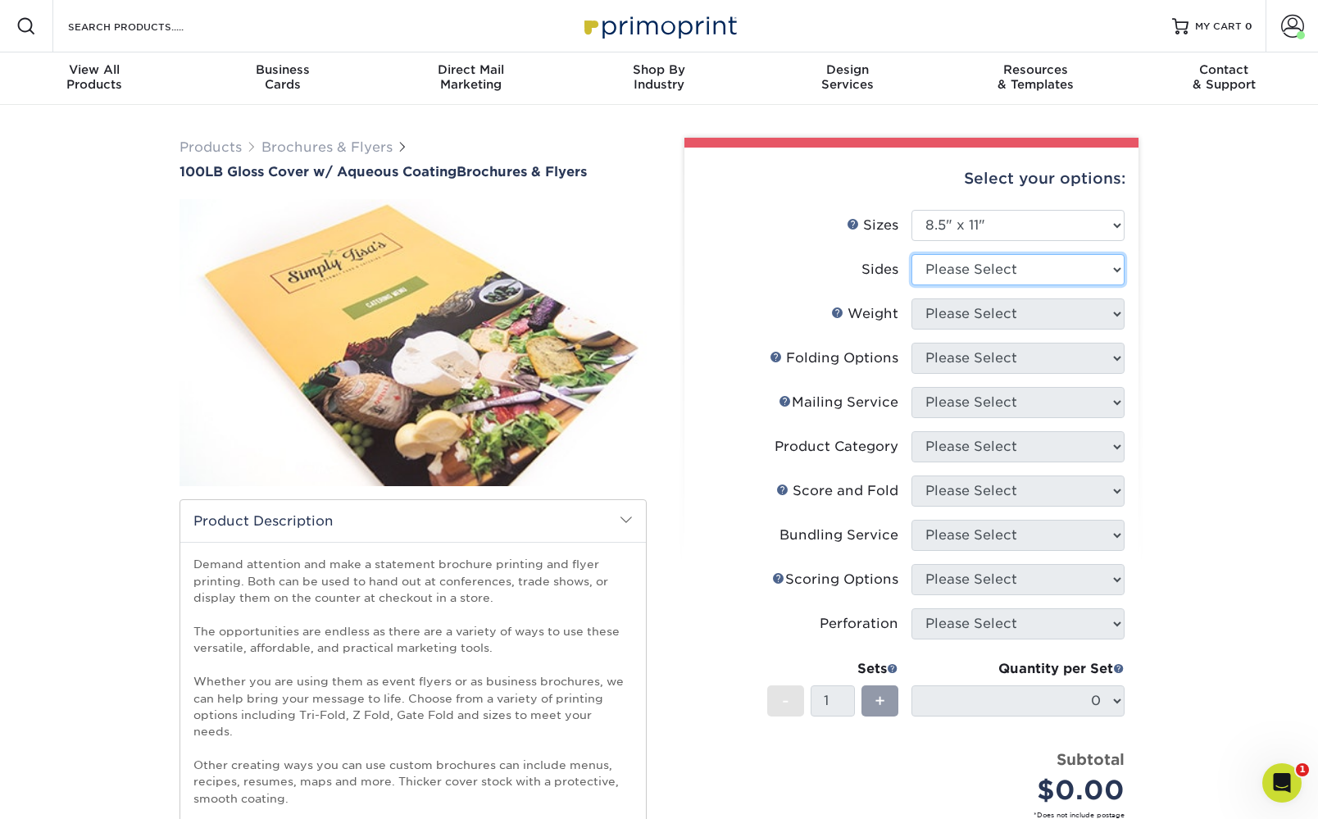
select select "13abbda7-1d64-4f25-8bb2-c179b224825d"
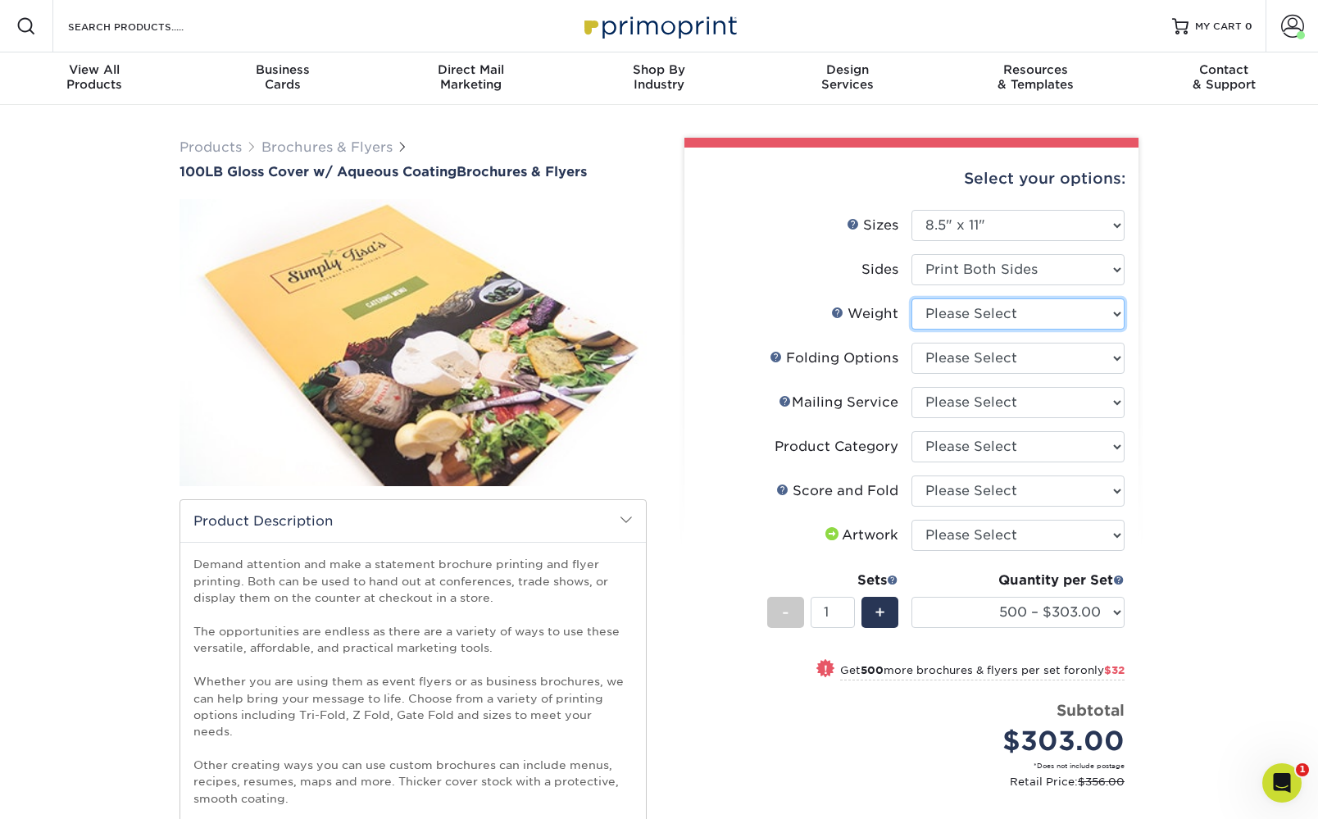
select select "100LB"
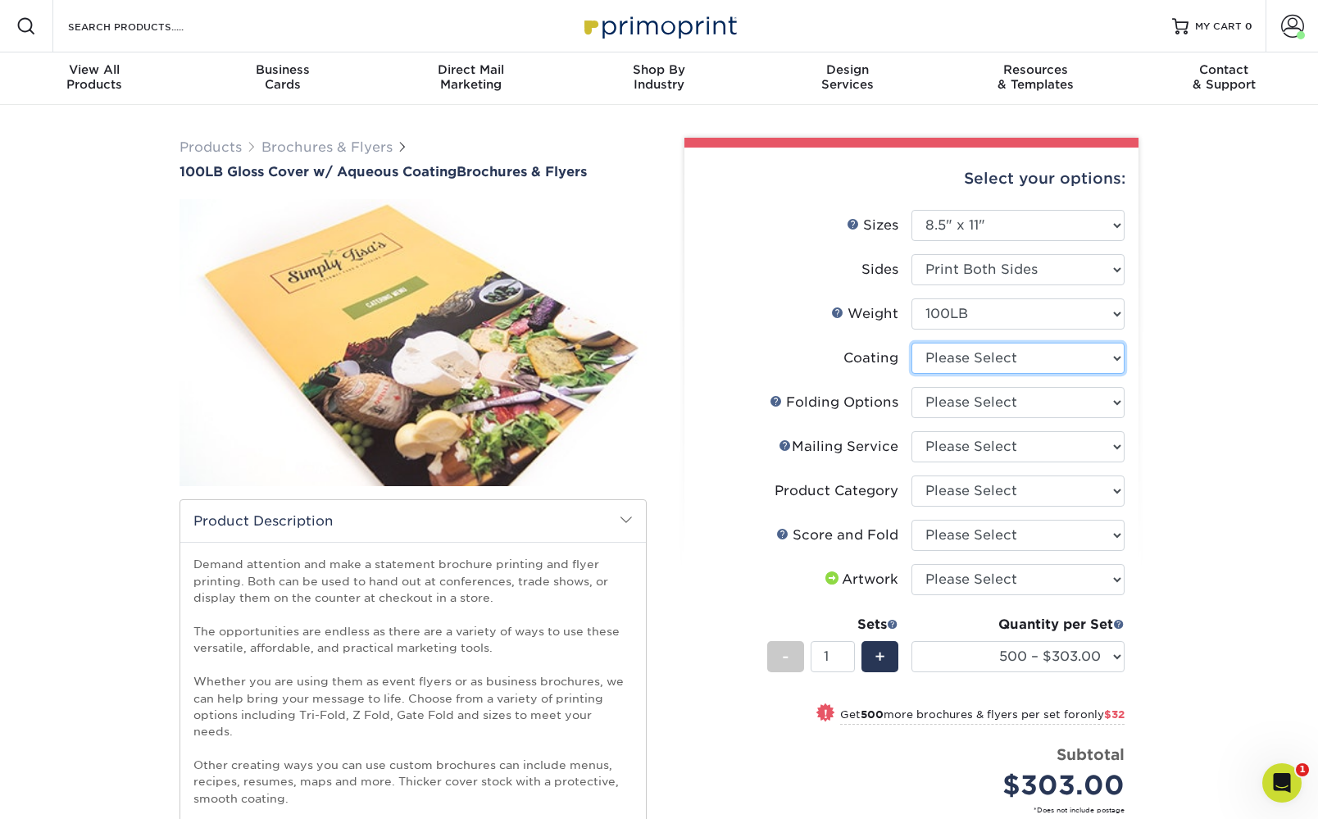
select select "d41dab50-ff65-4f4f-bb17-2afe4d36ae33"
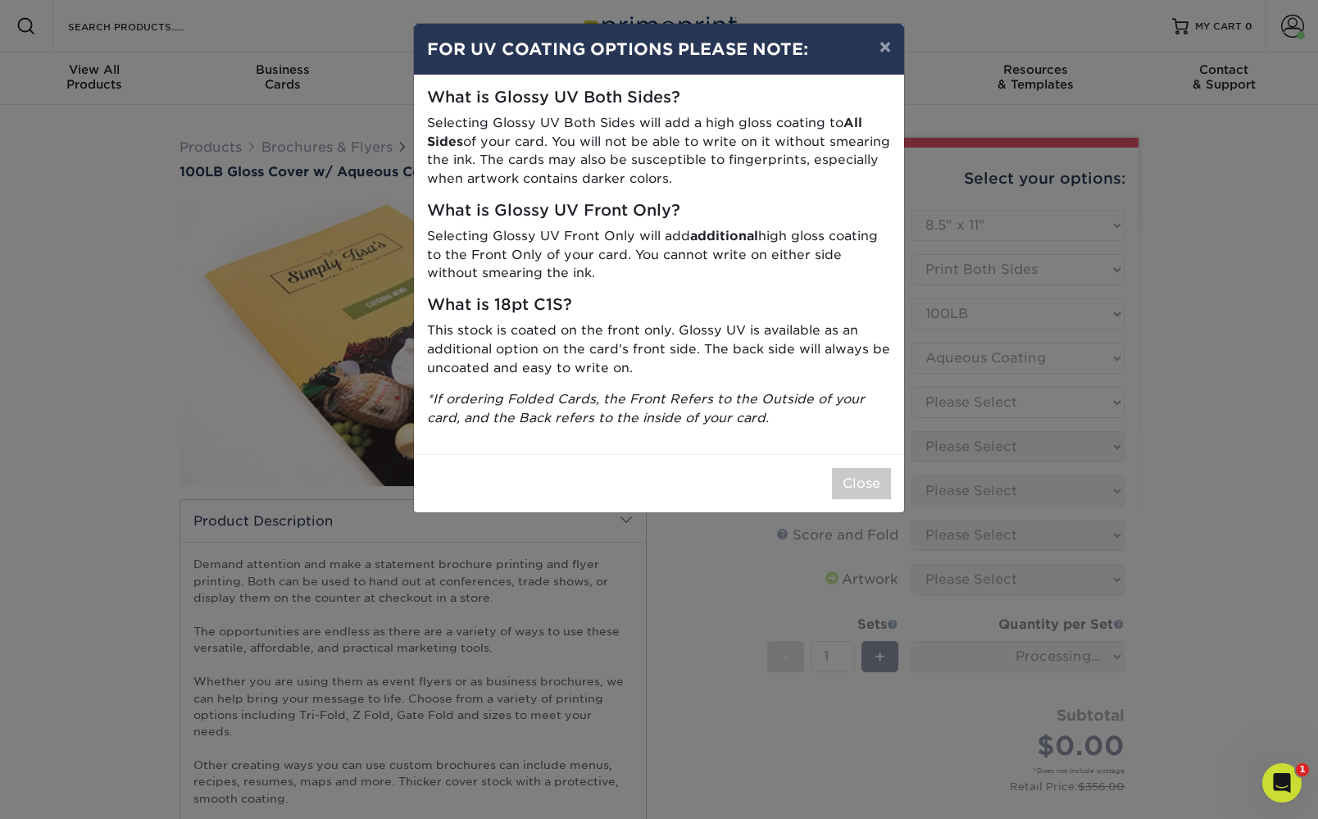
drag, startPoint x: 875, startPoint y: 475, endPoint x: 893, endPoint y: 469, distance: 18.9
click at [875, 475] on button "Close" at bounding box center [861, 483] width 59 height 31
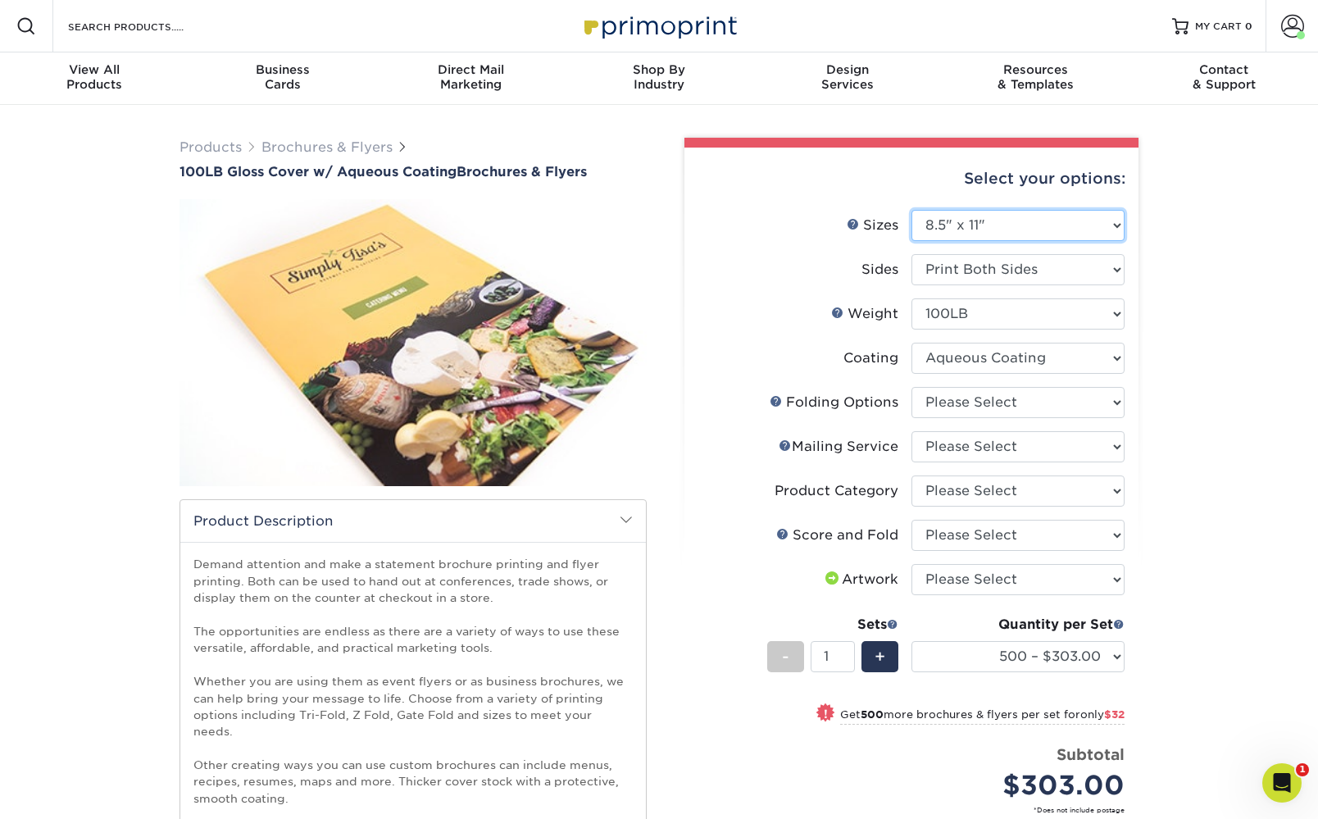
select select "8.50x14.00"
select select "-1"
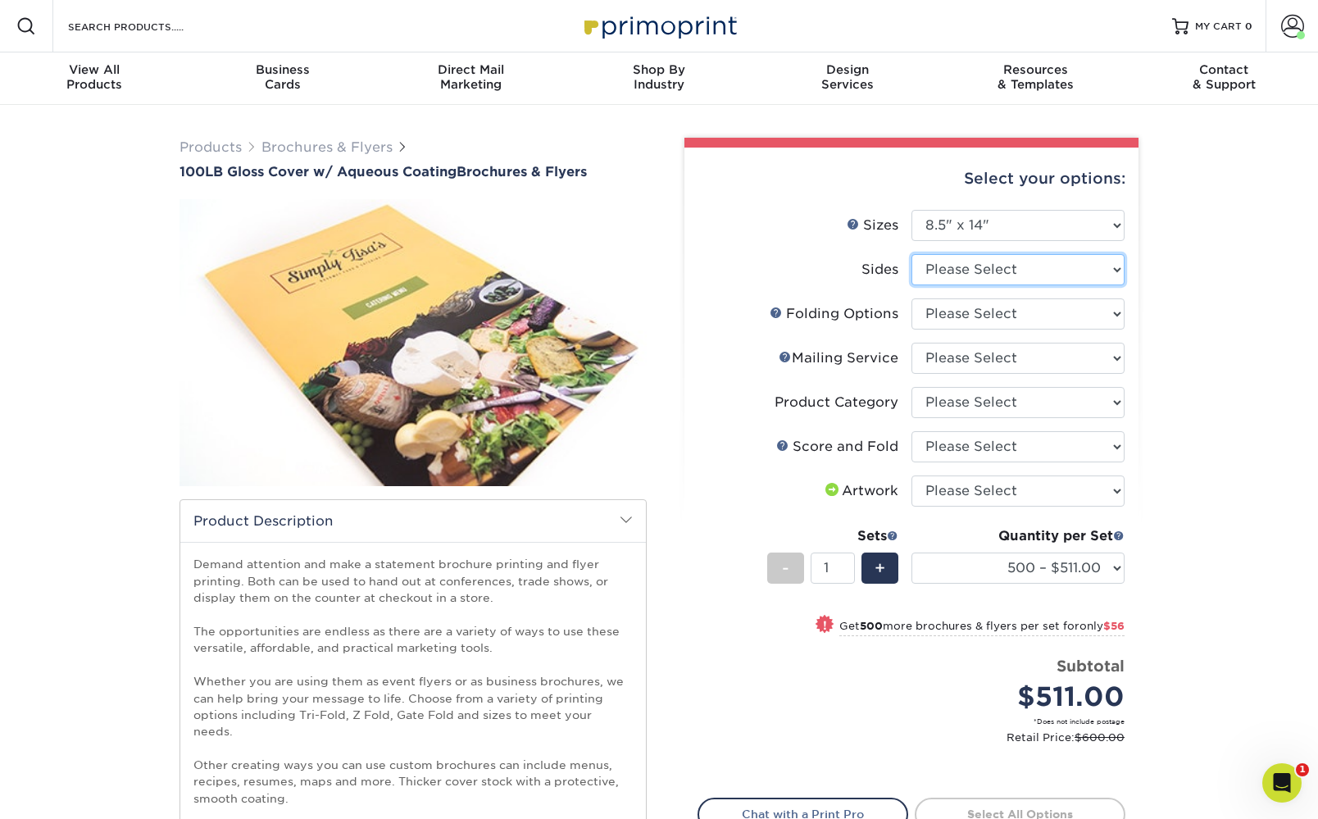
select select "13abbda7-1d64-4f25-8bb2-c179b224825d"
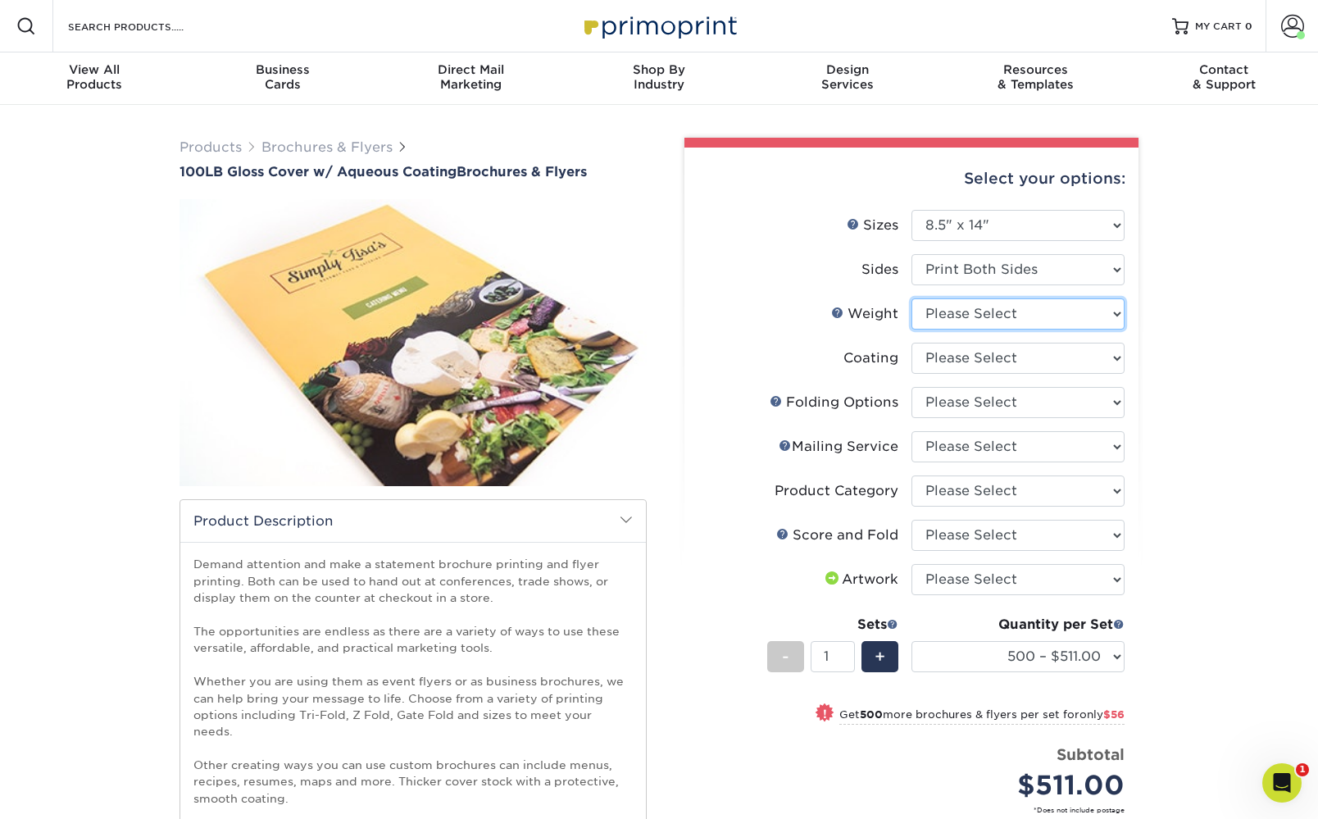
select select "100LB"
select select "d41dab50-ff65-4f4f-bb17-2afe4d36ae33"
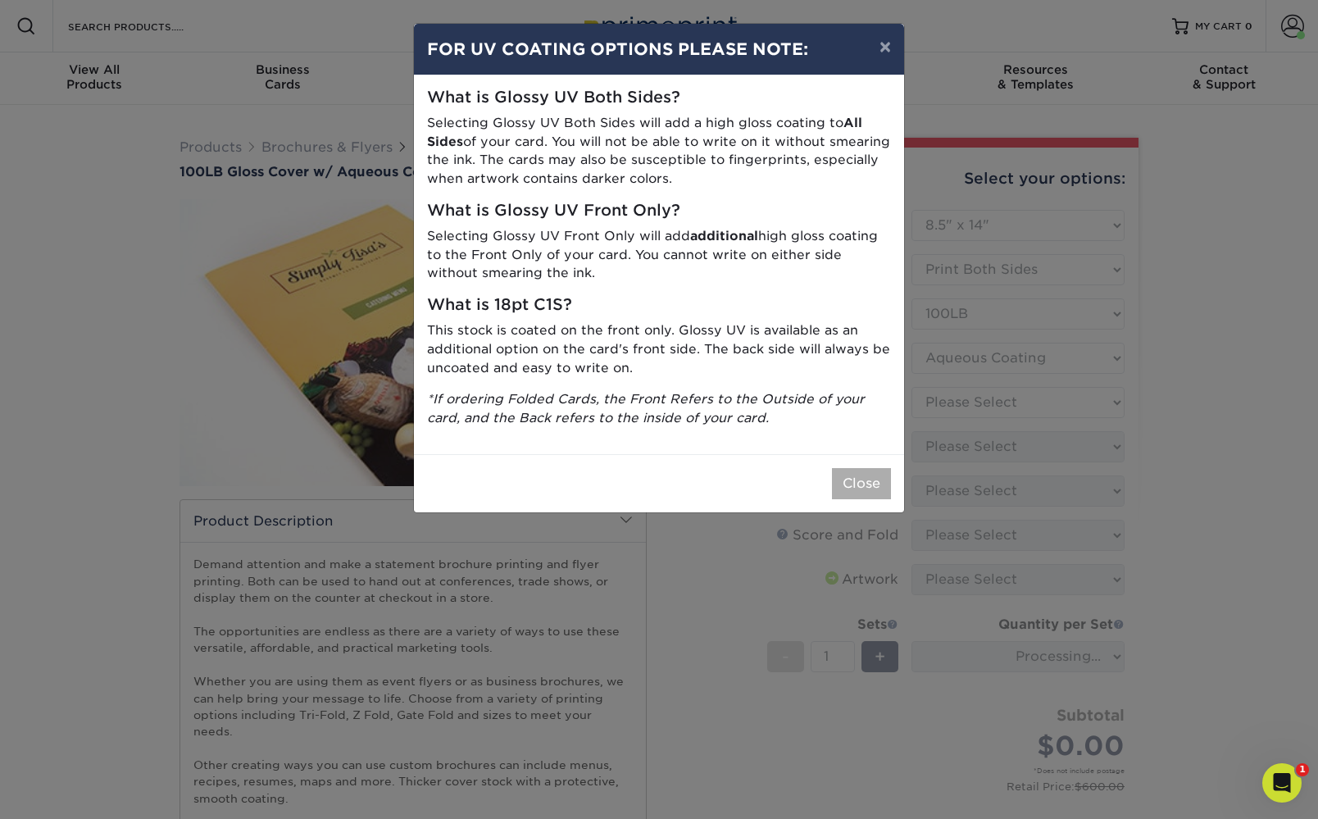
click at [863, 471] on button "Close" at bounding box center [861, 483] width 59 height 31
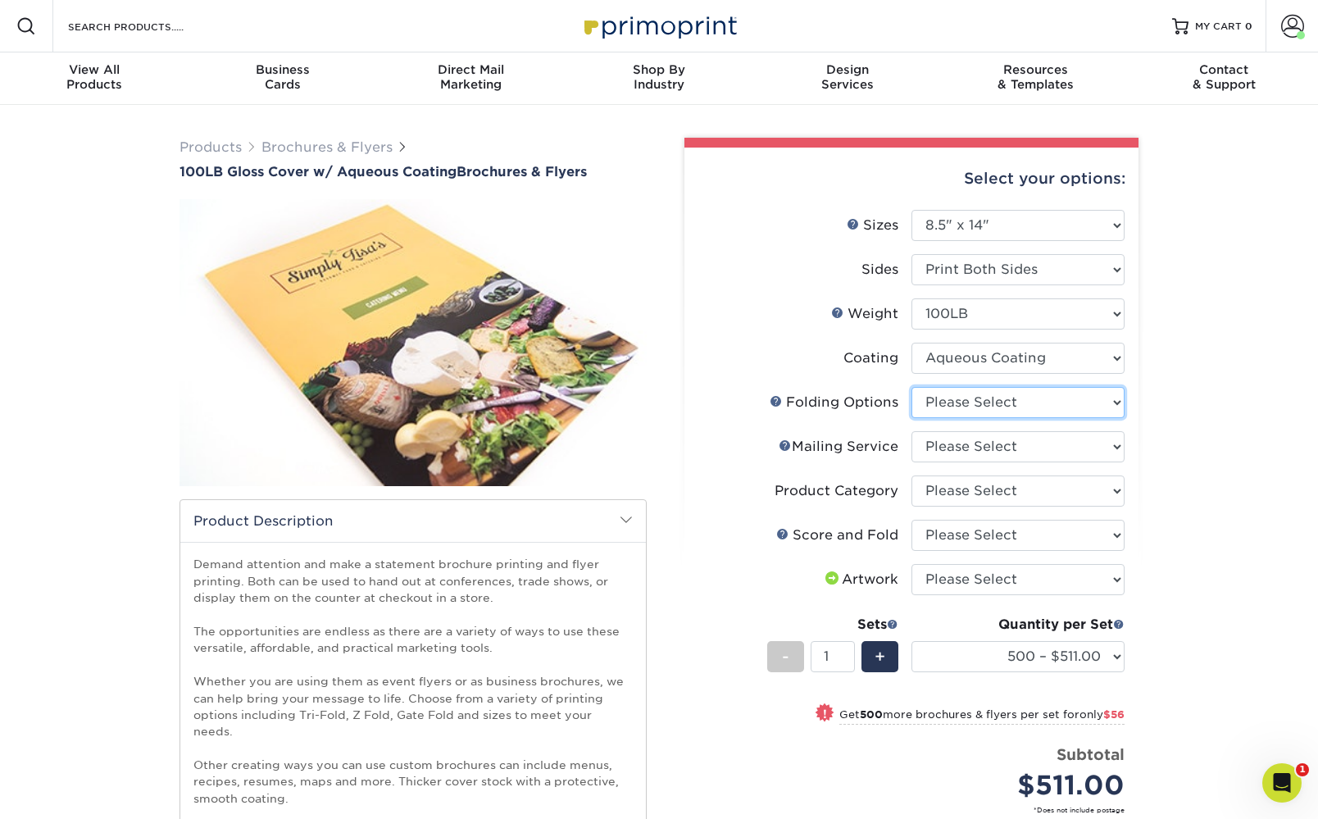
scroll to position [0, 0]
click at [306, 141] on link "Brochures & Flyers" at bounding box center [327, 147] width 131 height 16
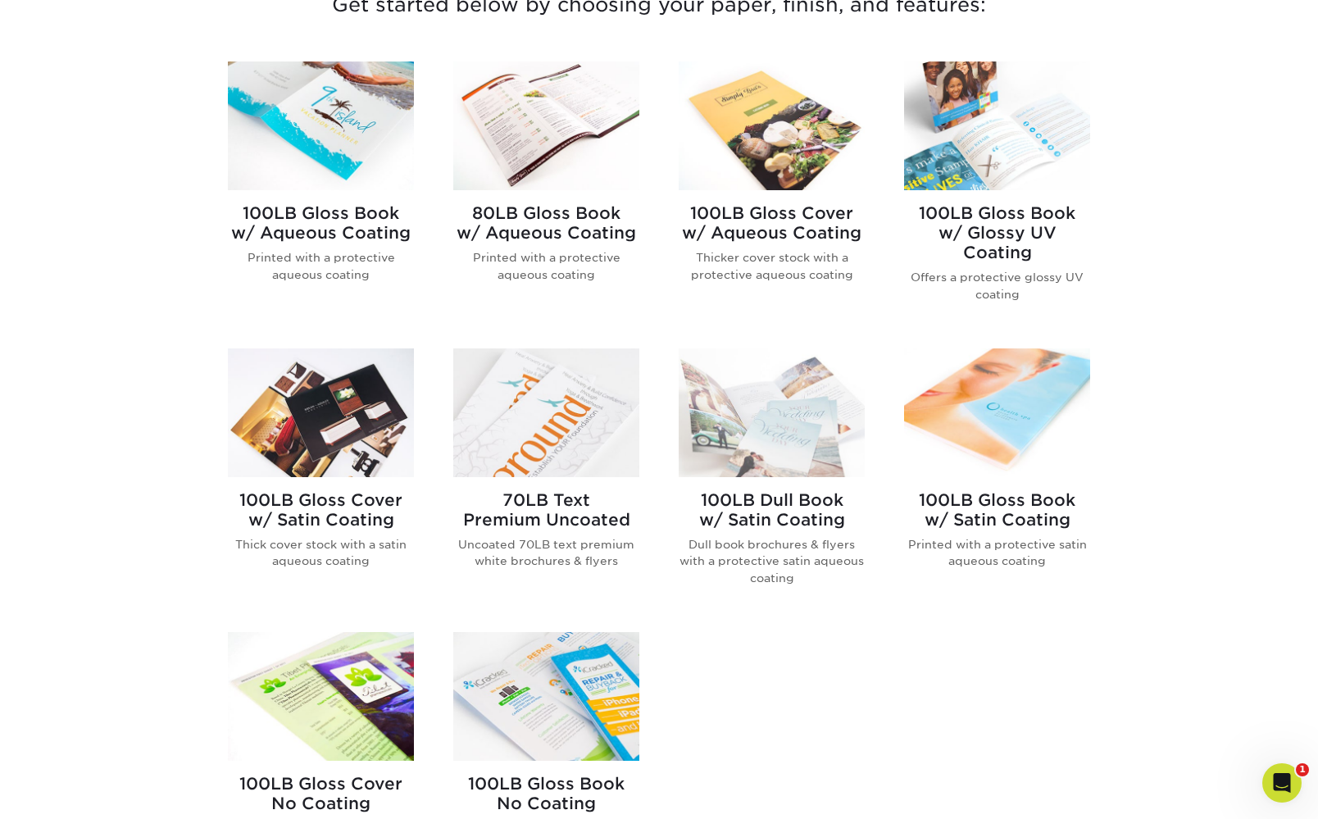
scroll to position [661, 0]
click at [350, 519] on h2 "100LB Gloss Cover w/ Satin Coating" at bounding box center [321, 509] width 186 height 39
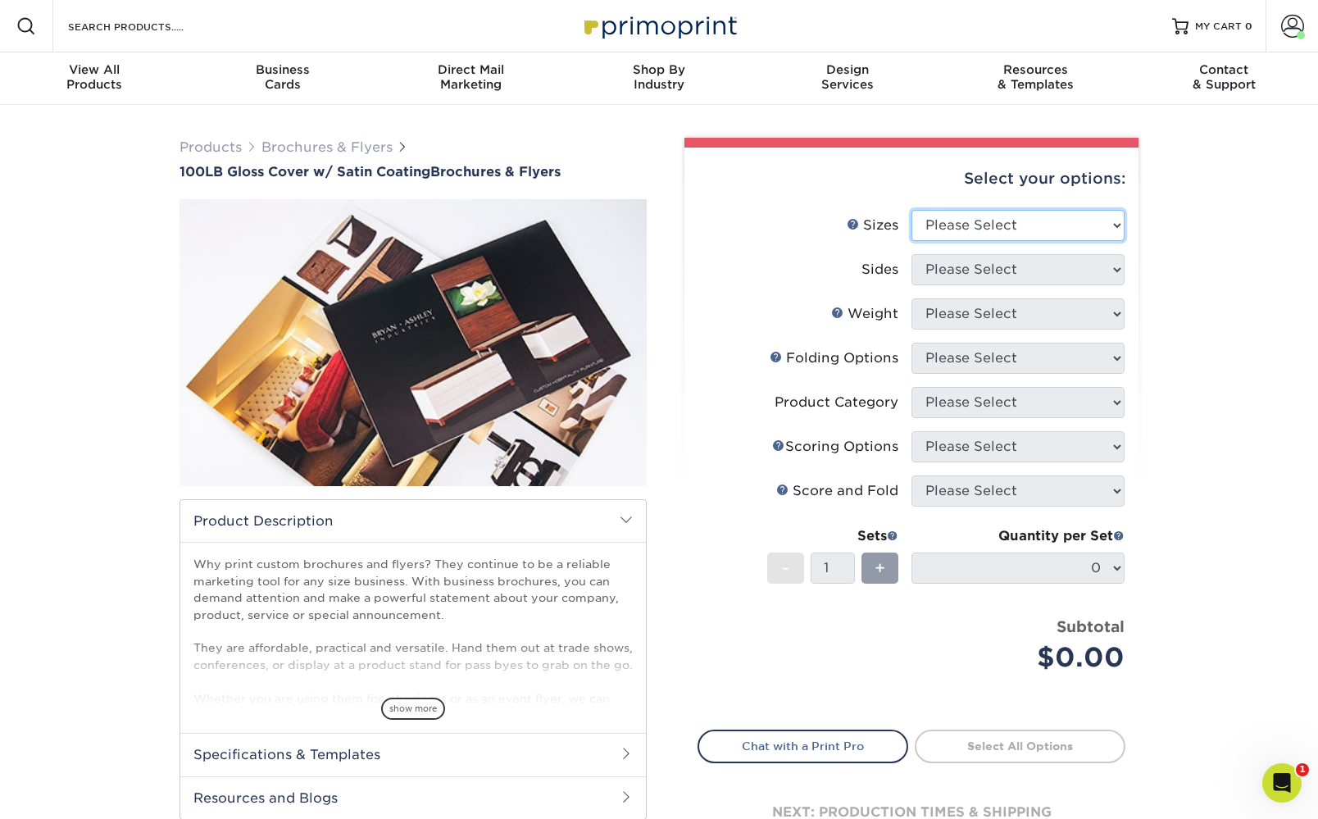
select select "8.50x14.00"
select select "13abbda7-1d64-4f25-8bb2-c179b224825d"
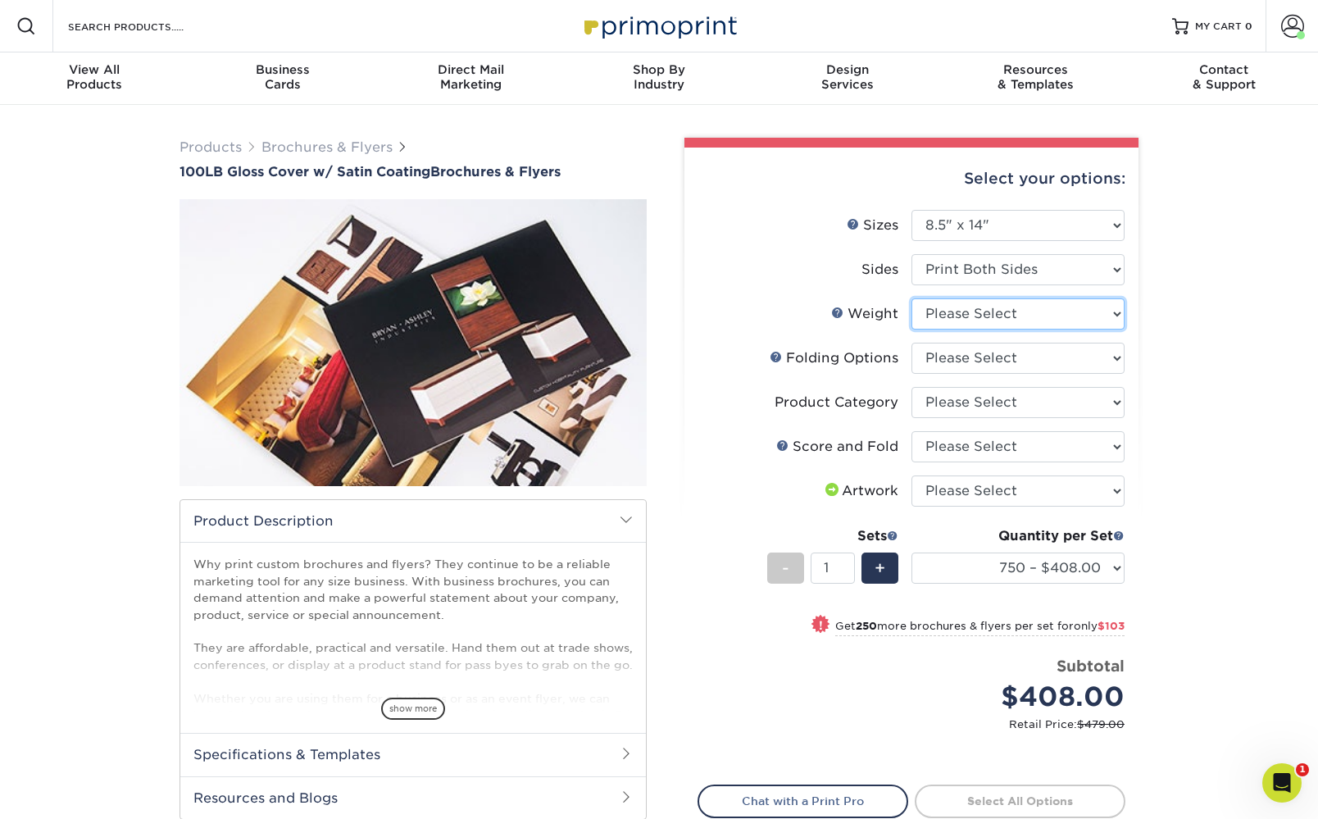
select select "100LB"
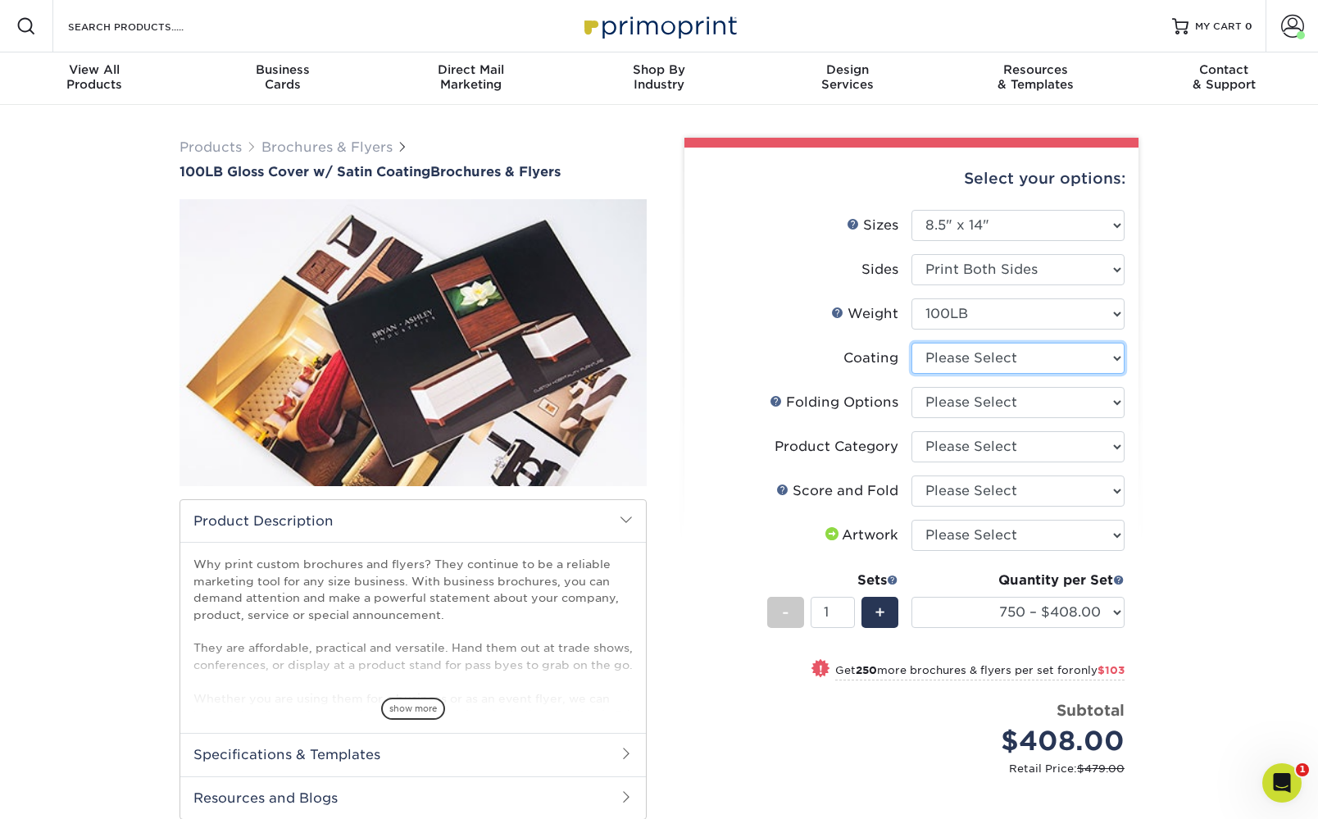
select select "1753ff32-3d28-4f95-990a-6fda0dbe3d7c"
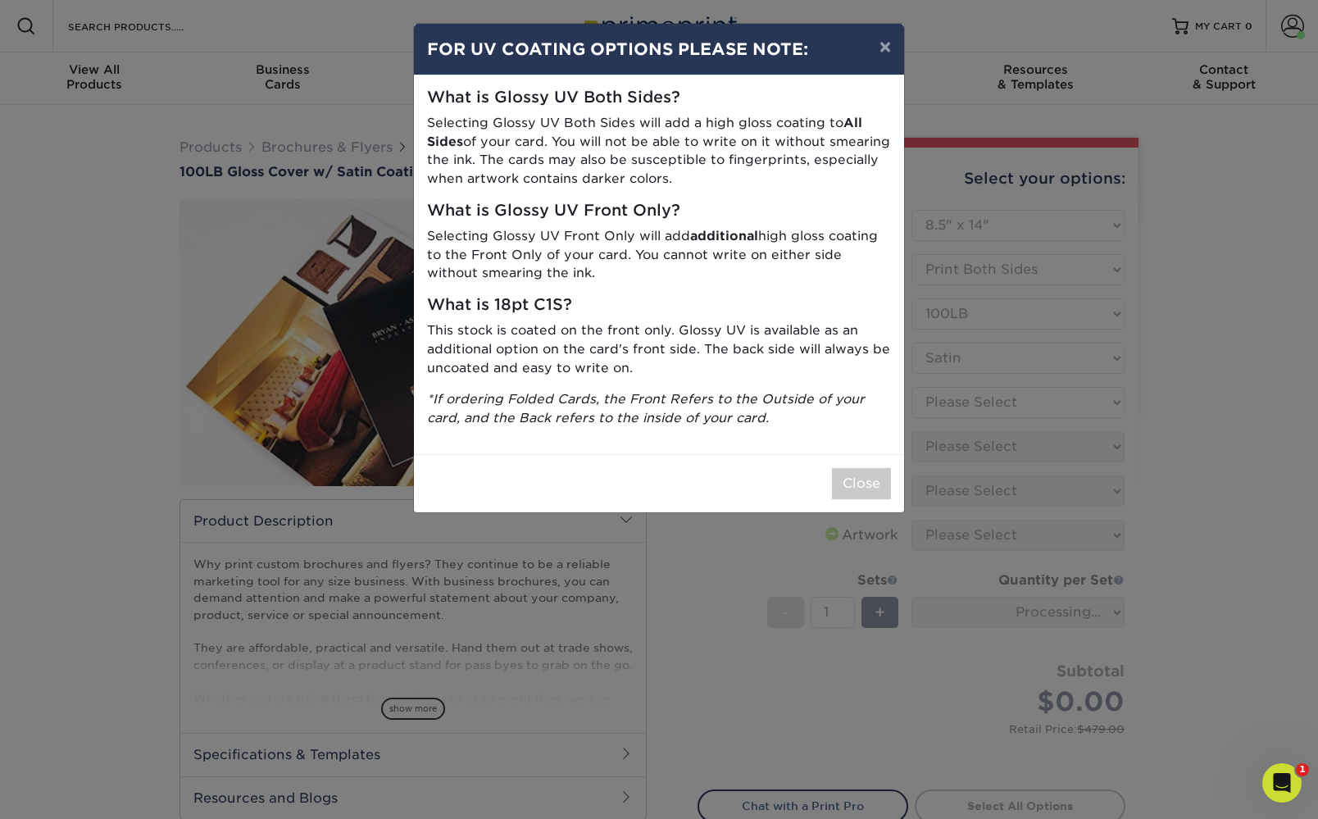
click at [857, 472] on button "Close" at bounding box center [861, 483] width 59 height 31
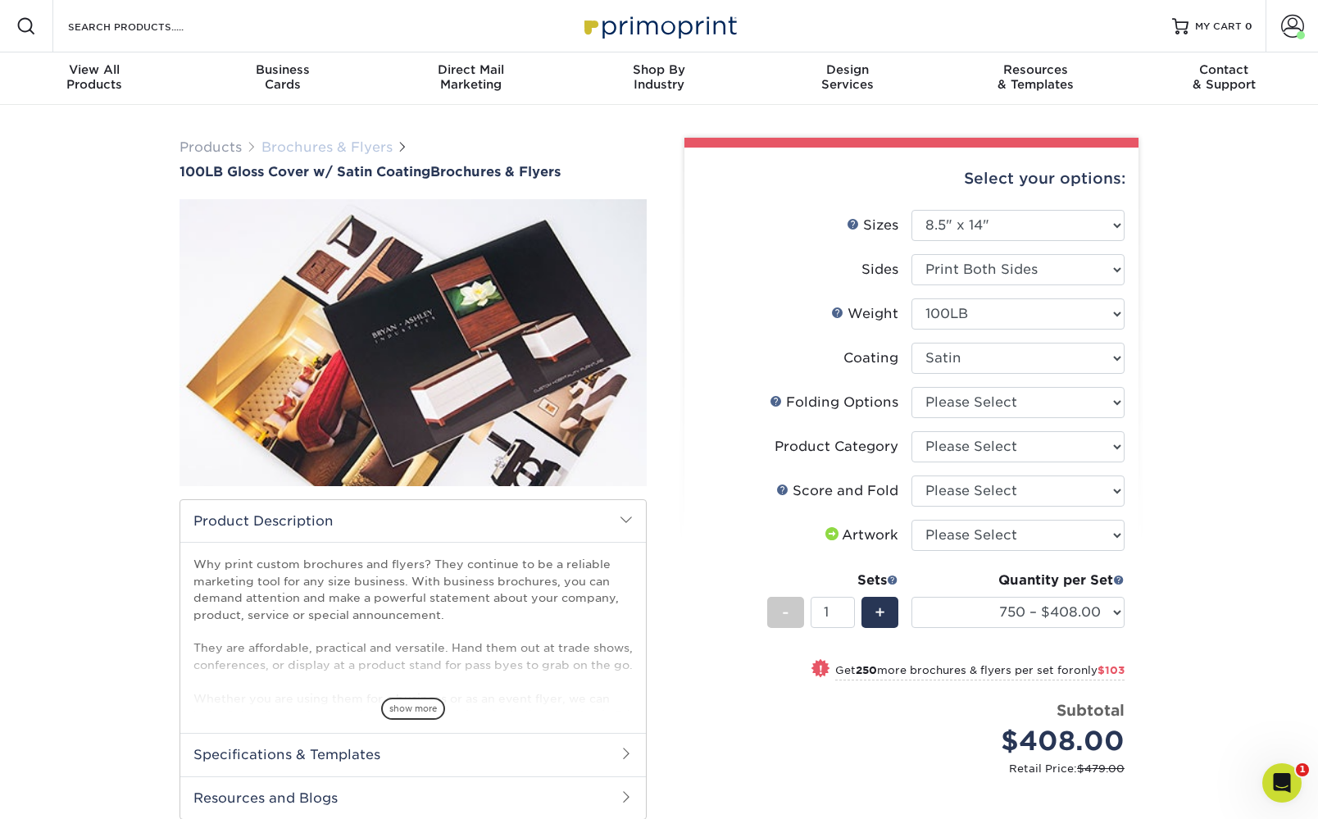
click at [296, 148] on link "Brochures & Flyers" at bounding box center [327, 147] width 131 height 16
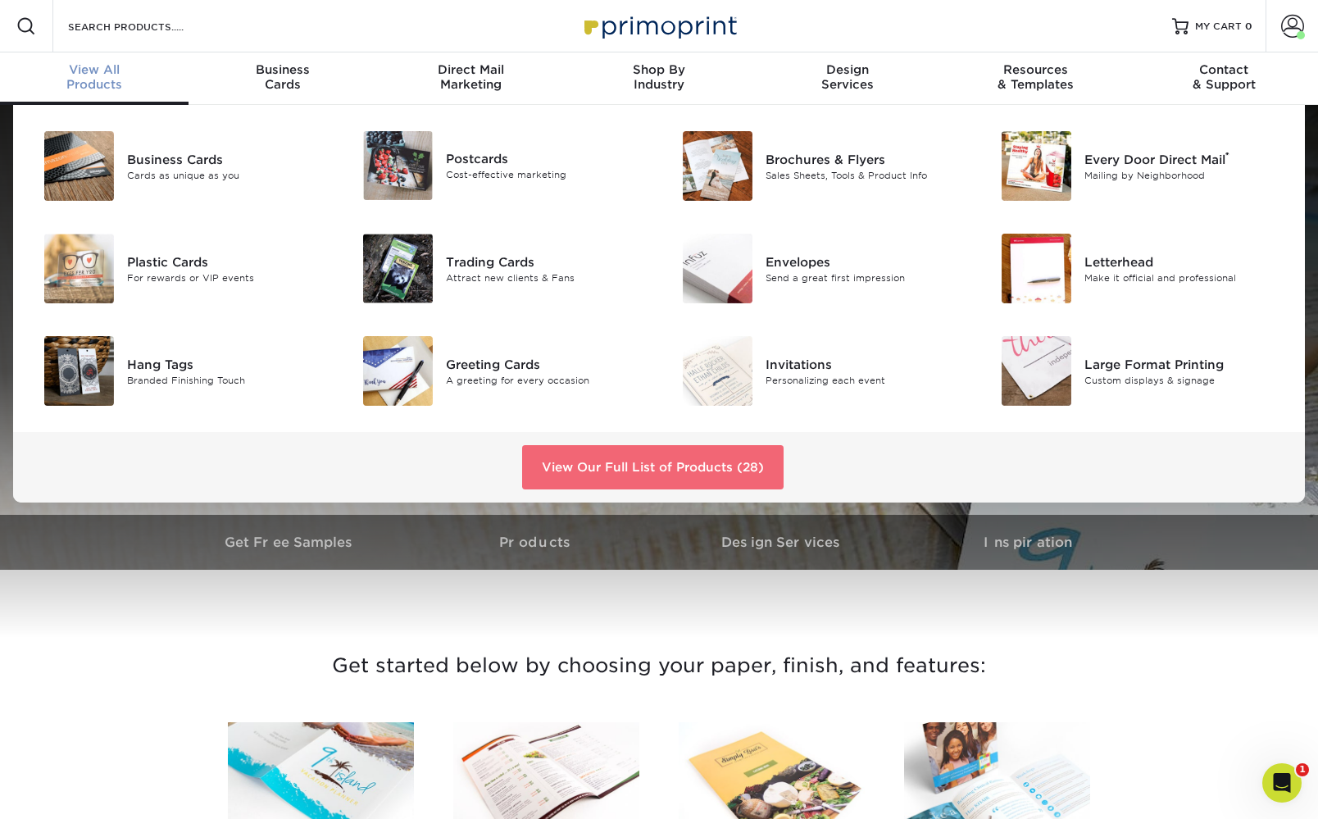
click at [608, 465] on link "View Our Full List of Products (28)" at bounding box center [653, 467] width 262 height 44
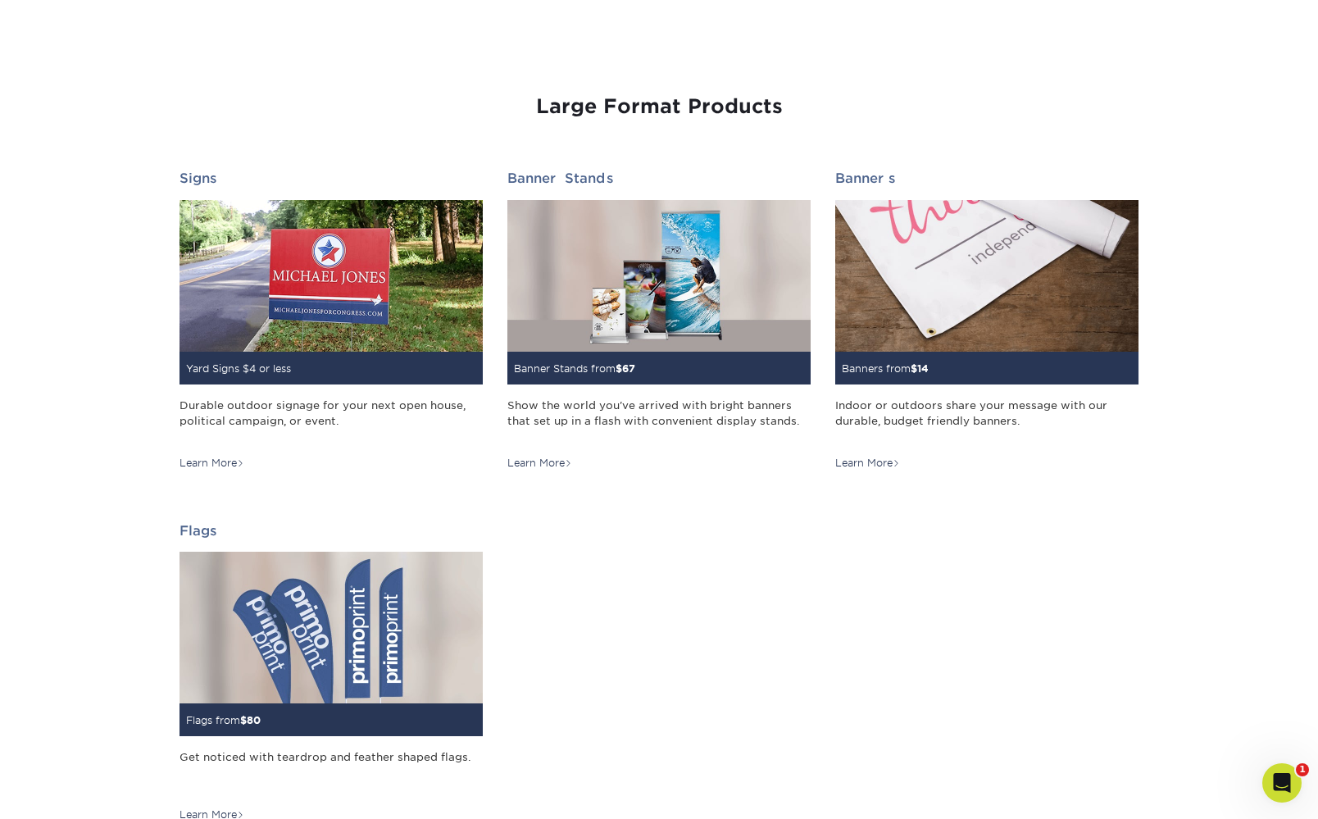
scroll to position [2210, 0]
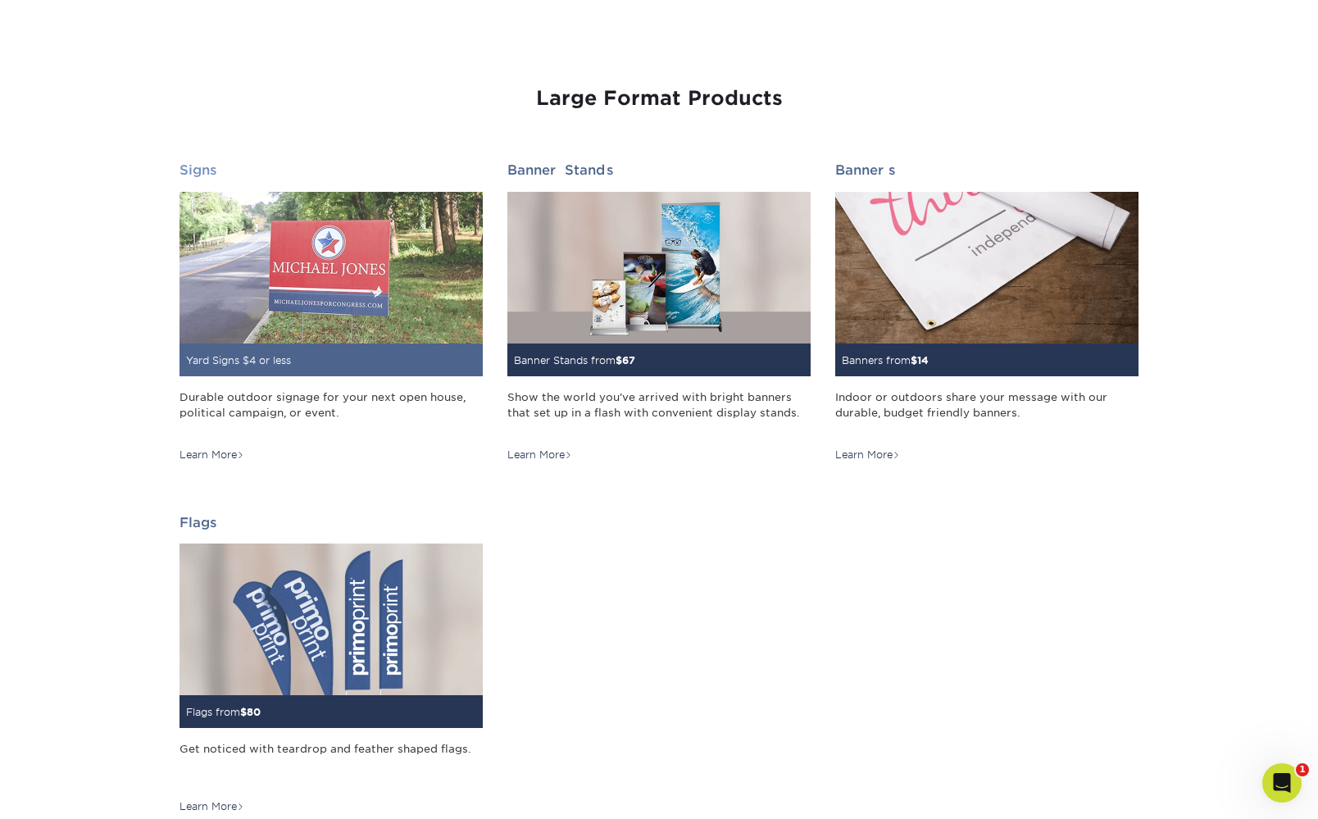
click at [296, 396] on div "Durable outdoor signage for your next open house, political campaign, or event." at bounding box center [331, 412] width 303 height 47
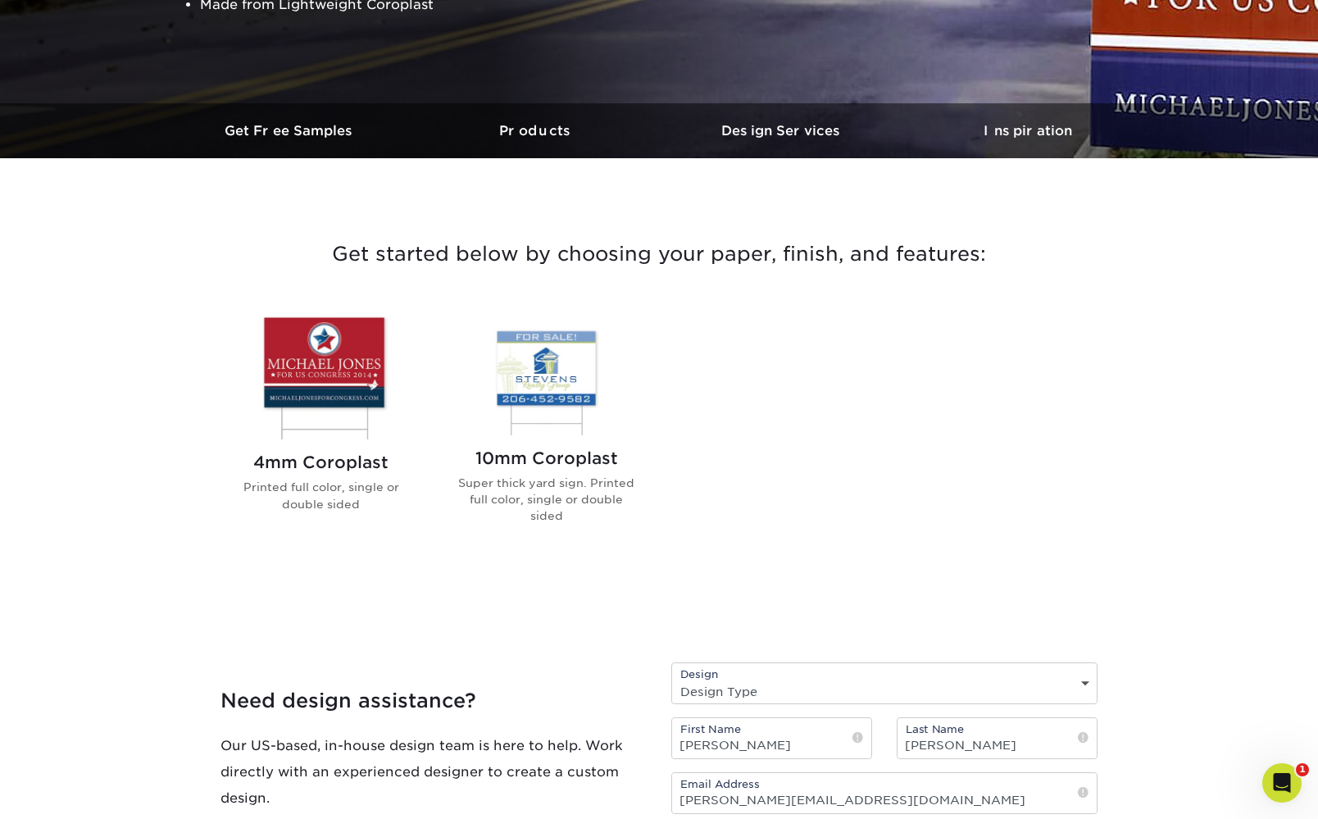
scroll to position [424, 0]
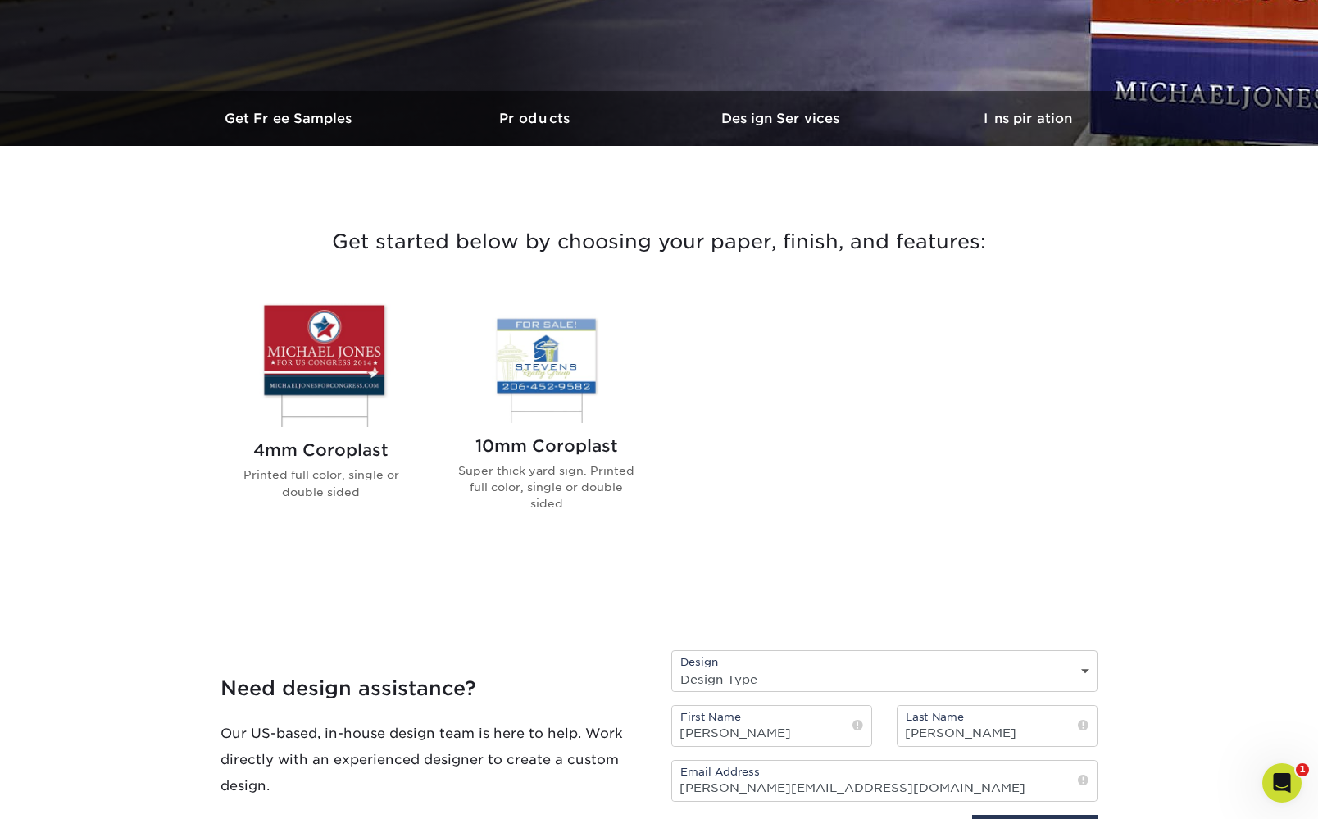
click at [314, 448] on h2 "4mm Coroplast" at bounding box center [321, 450] width 186 height 20
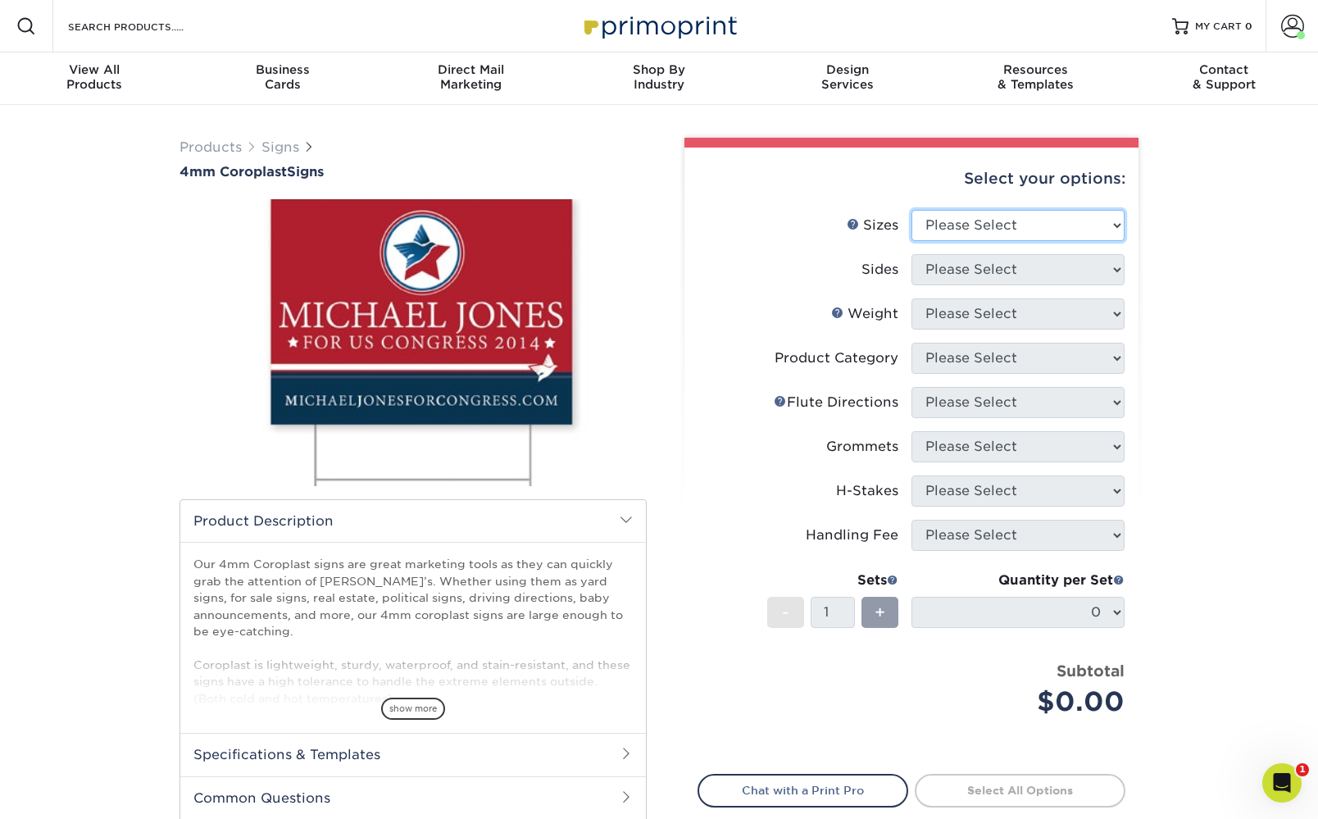
select select "18.00x24.00"
select select "13abbda7-1d64-4f25-8bb2-c179b224825d"
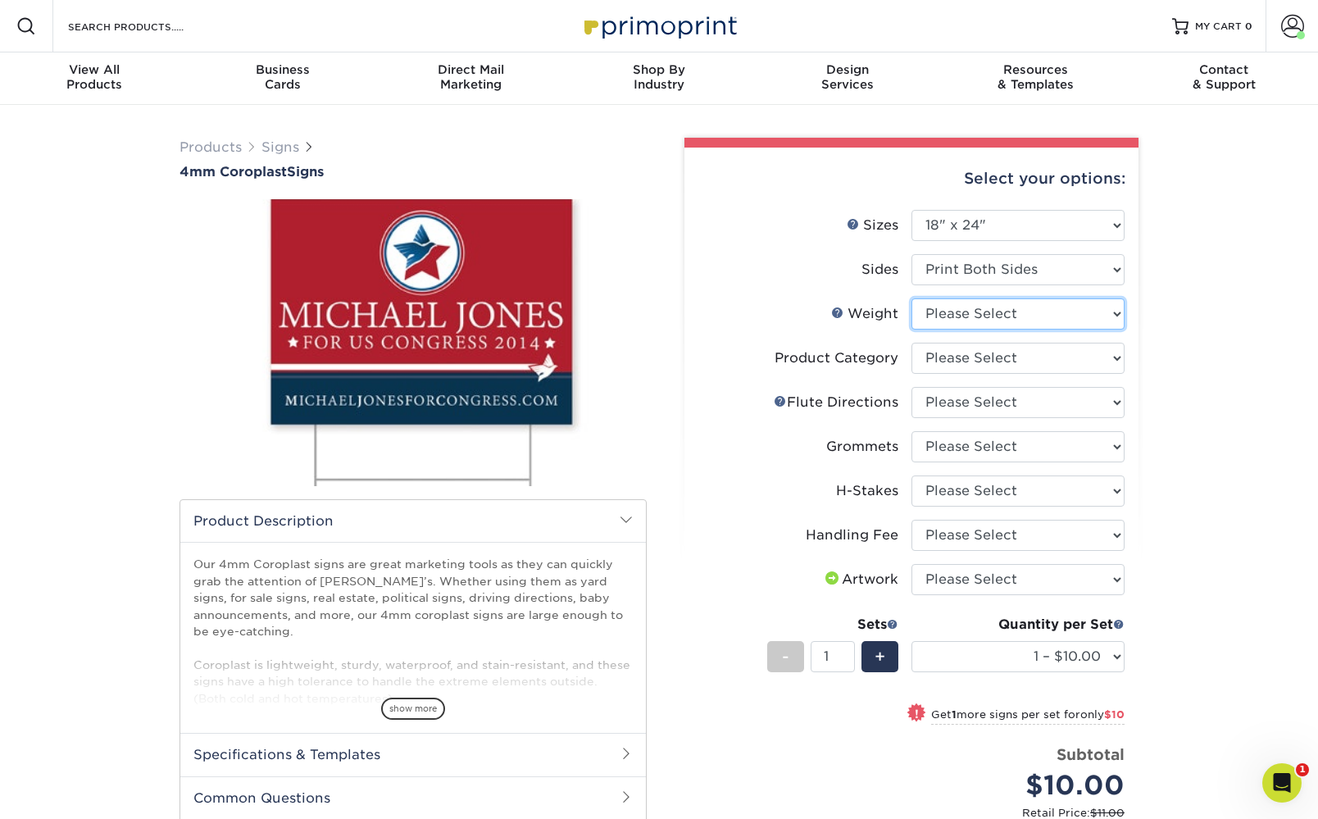
select select "4CORO"
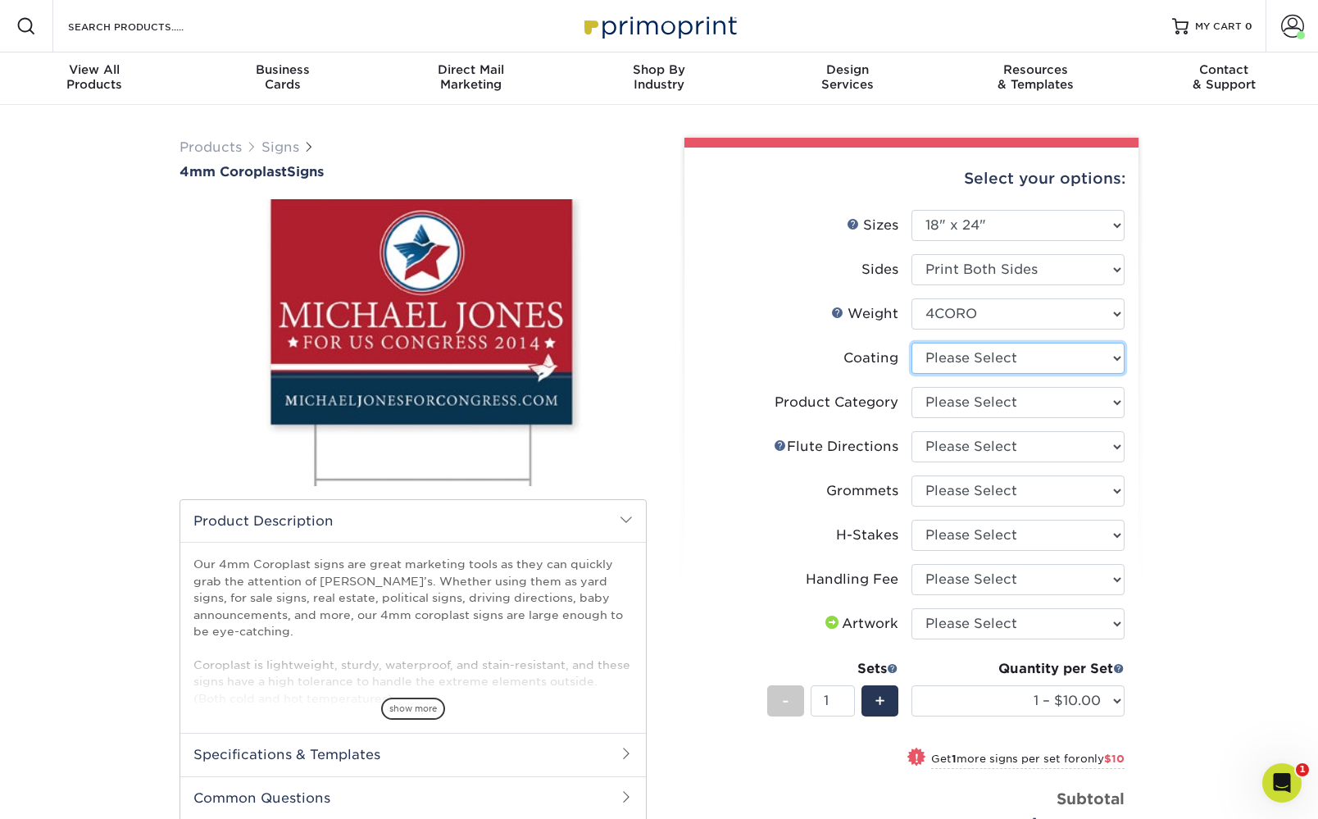
select select "3e7618de-abca-4bda-9f97-8b9129e913d8"
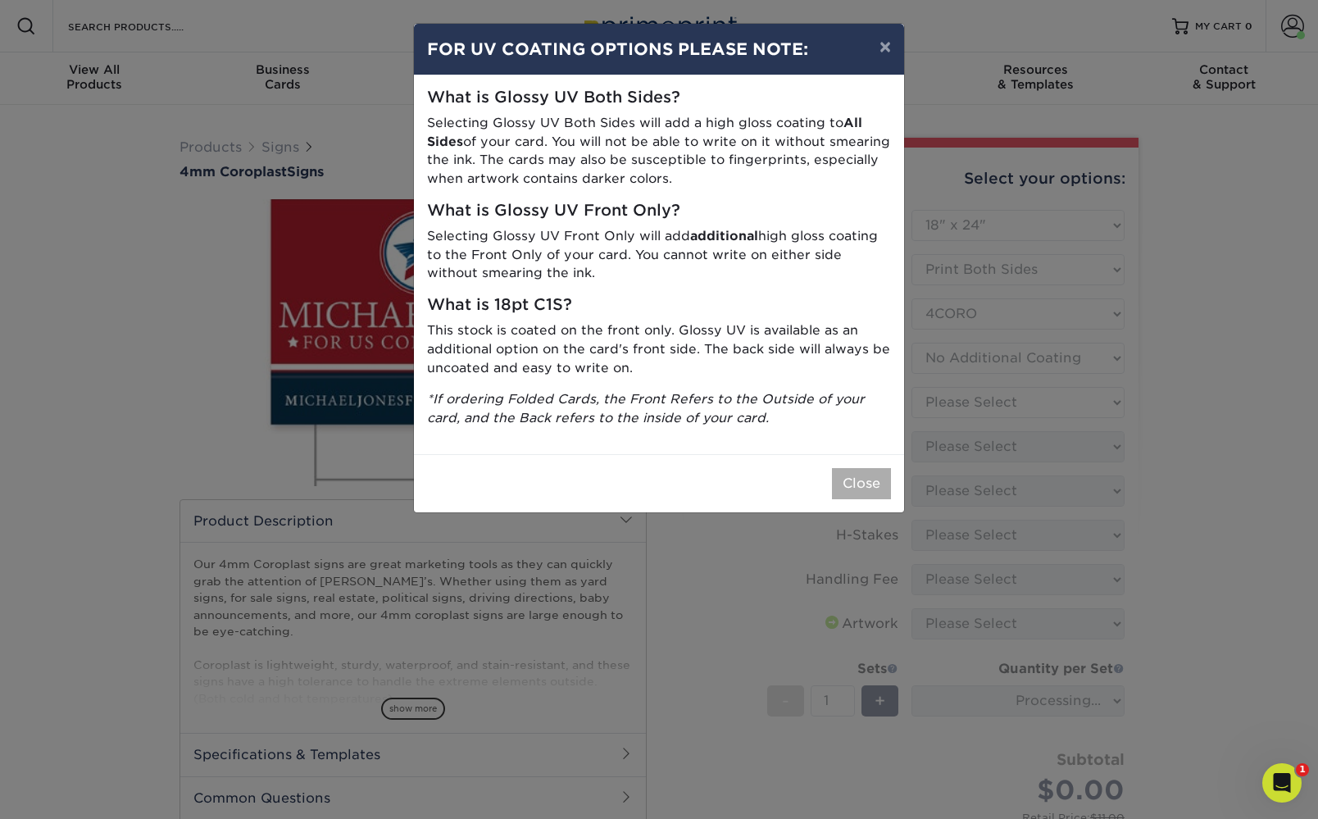
click at [875, 468] on button "Close" at bounding box center [861, 483] width 59 height 31
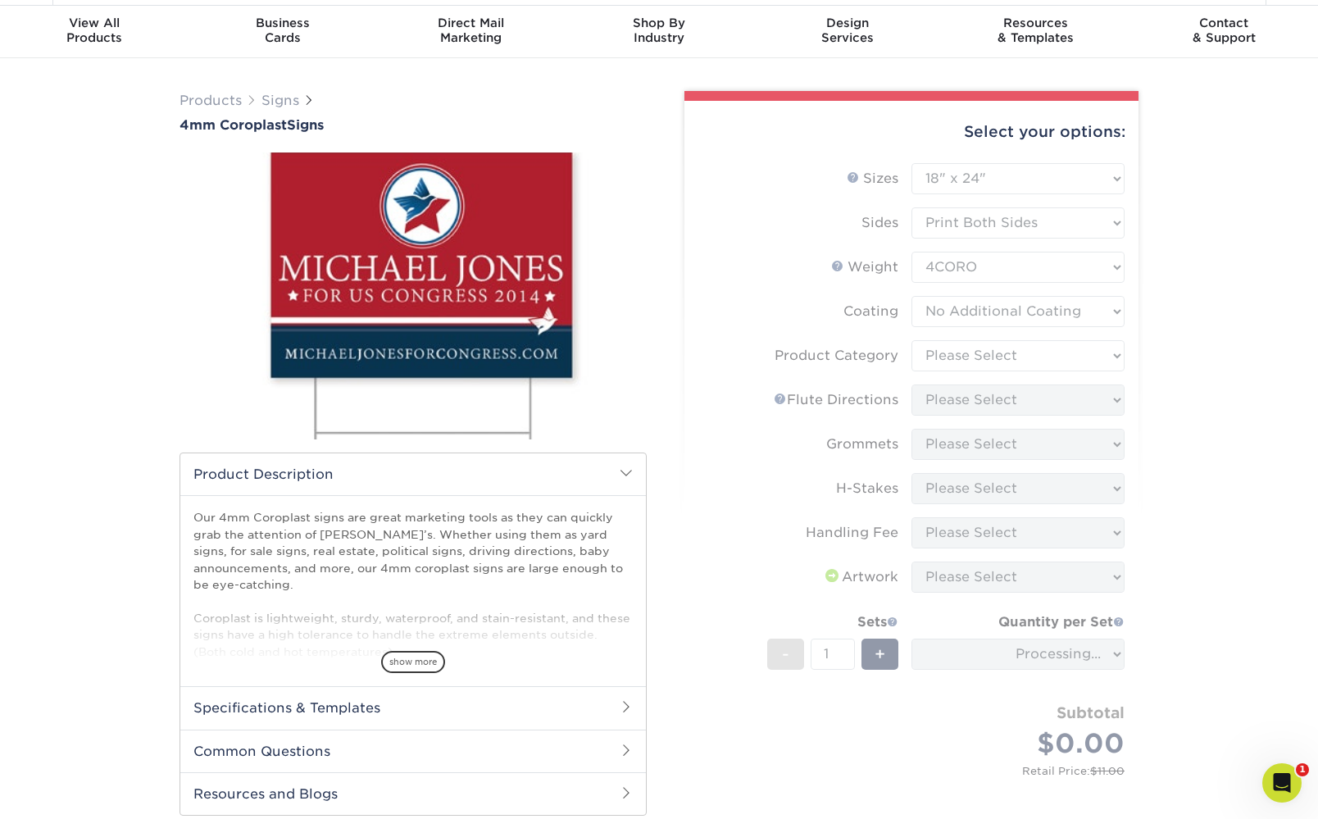
scroll to position [70, 0]
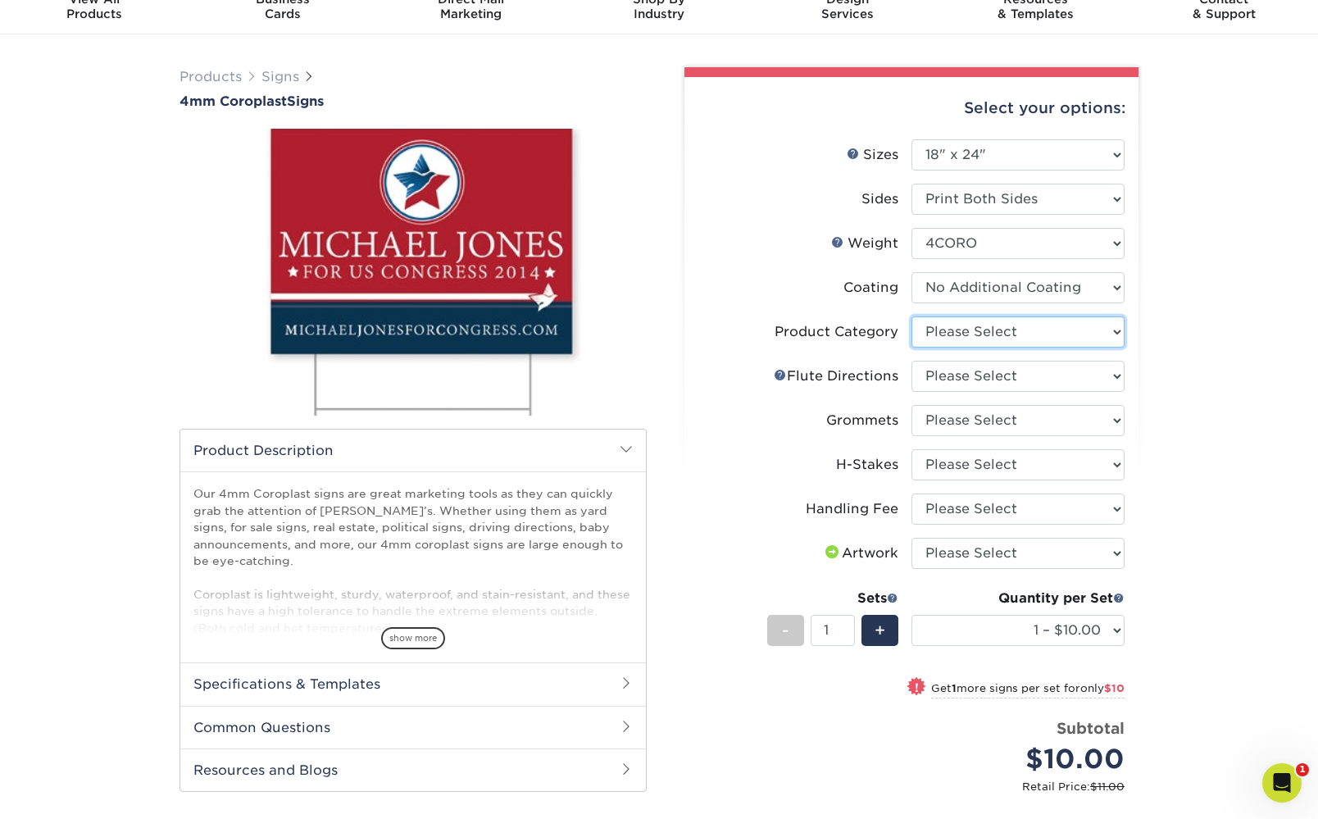
select select "b3582ed5-6912-492c-8440-2cc51afdb8e1"
select select "b9474d6d-25b7-40b8-b284-85b7690982f8"
select select "90d329df-db80-4206-b821-ff9d3f363977"
select select "8c85e97e-8b3a-46d2-b88d-acee5fa20222"
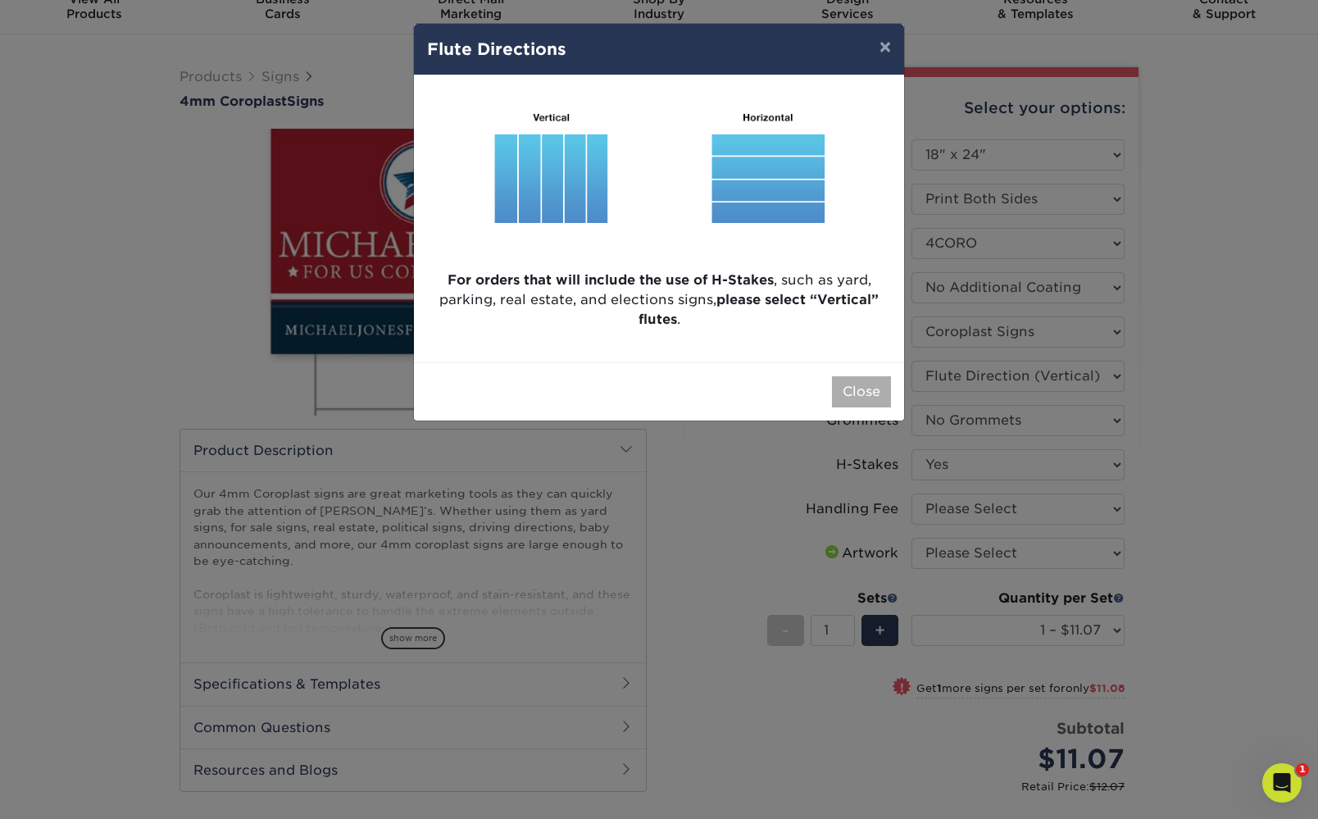
click at [855, 389] on button "Close" at bounding box center [861, 391] width 59 height 31
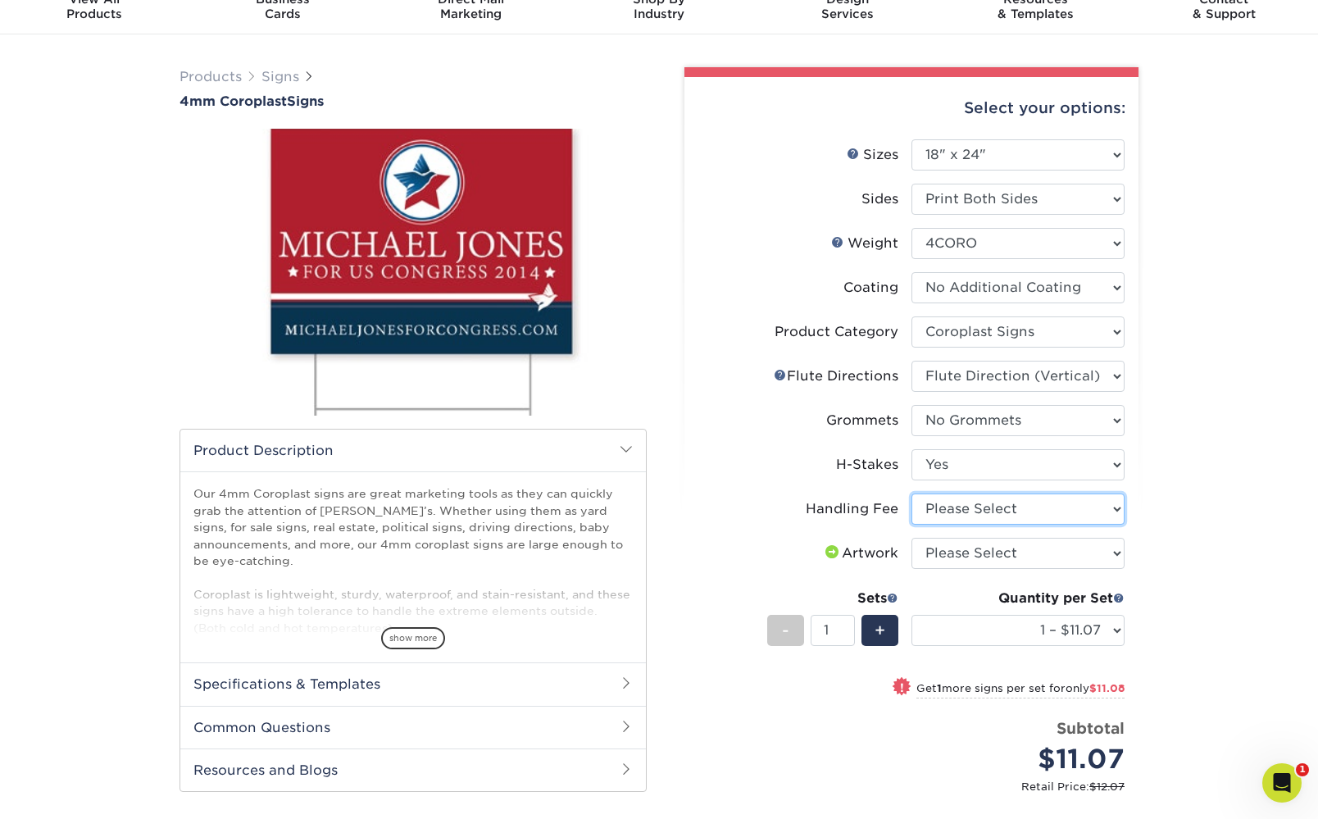
select select "ab74c079-444c-4260-ae6a-e09bdee8073c"
select select "upload"
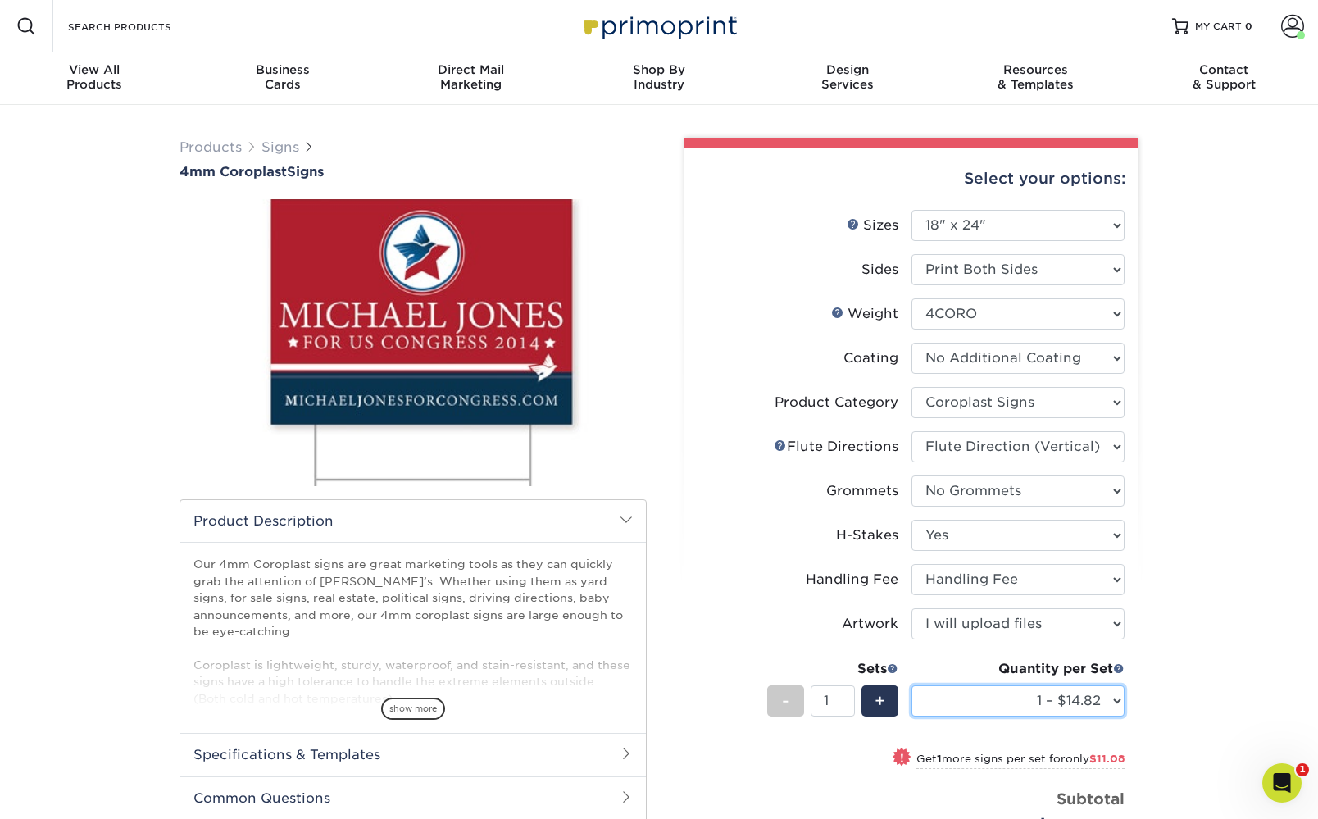
scroll to position [0, 0]
